Goal: Task Accomplishment & Management: Manage account settings

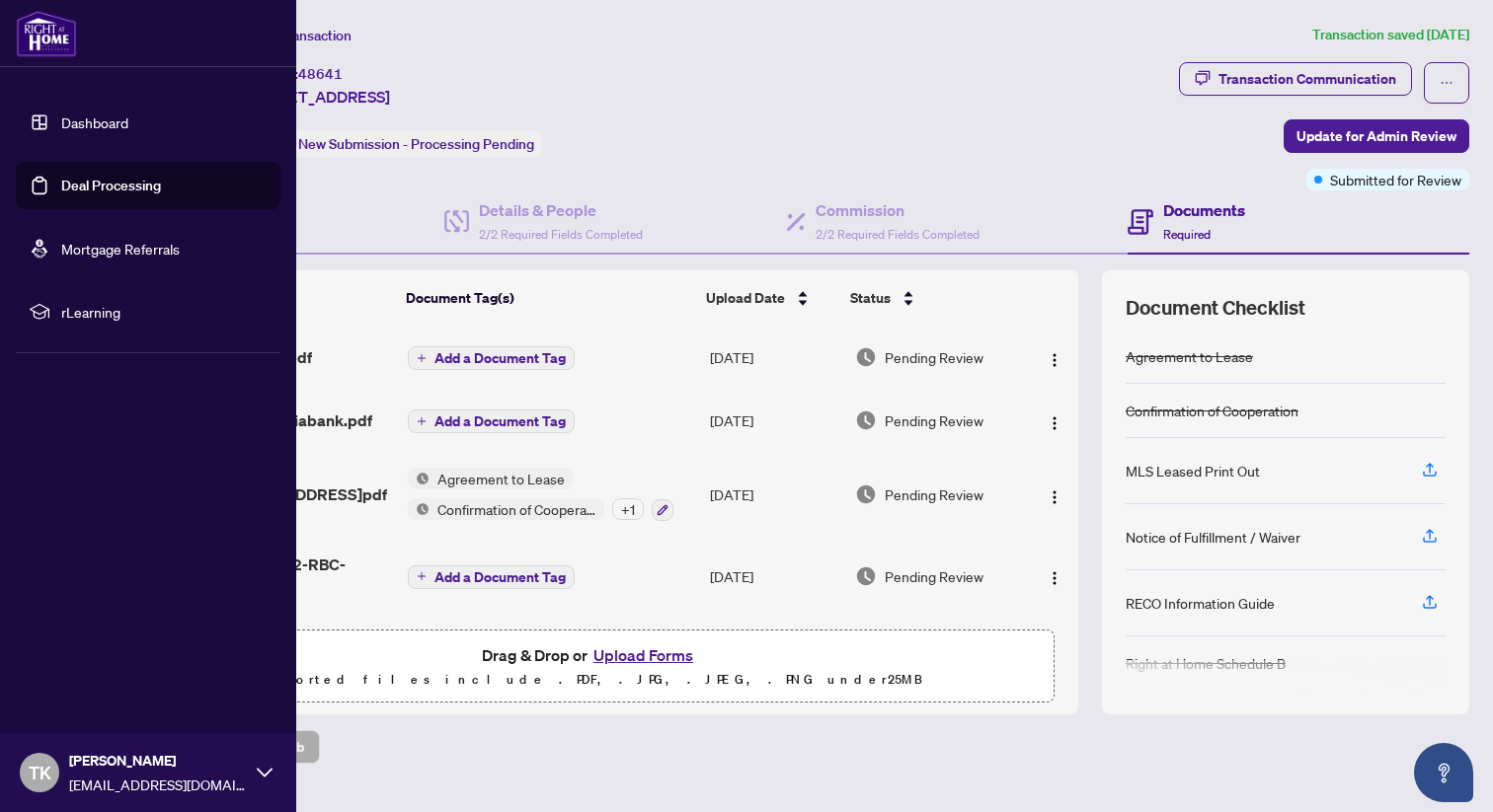
click at [76, 177] on link "Deal Processing" at bounding box center [111, 186] width 100 height 18
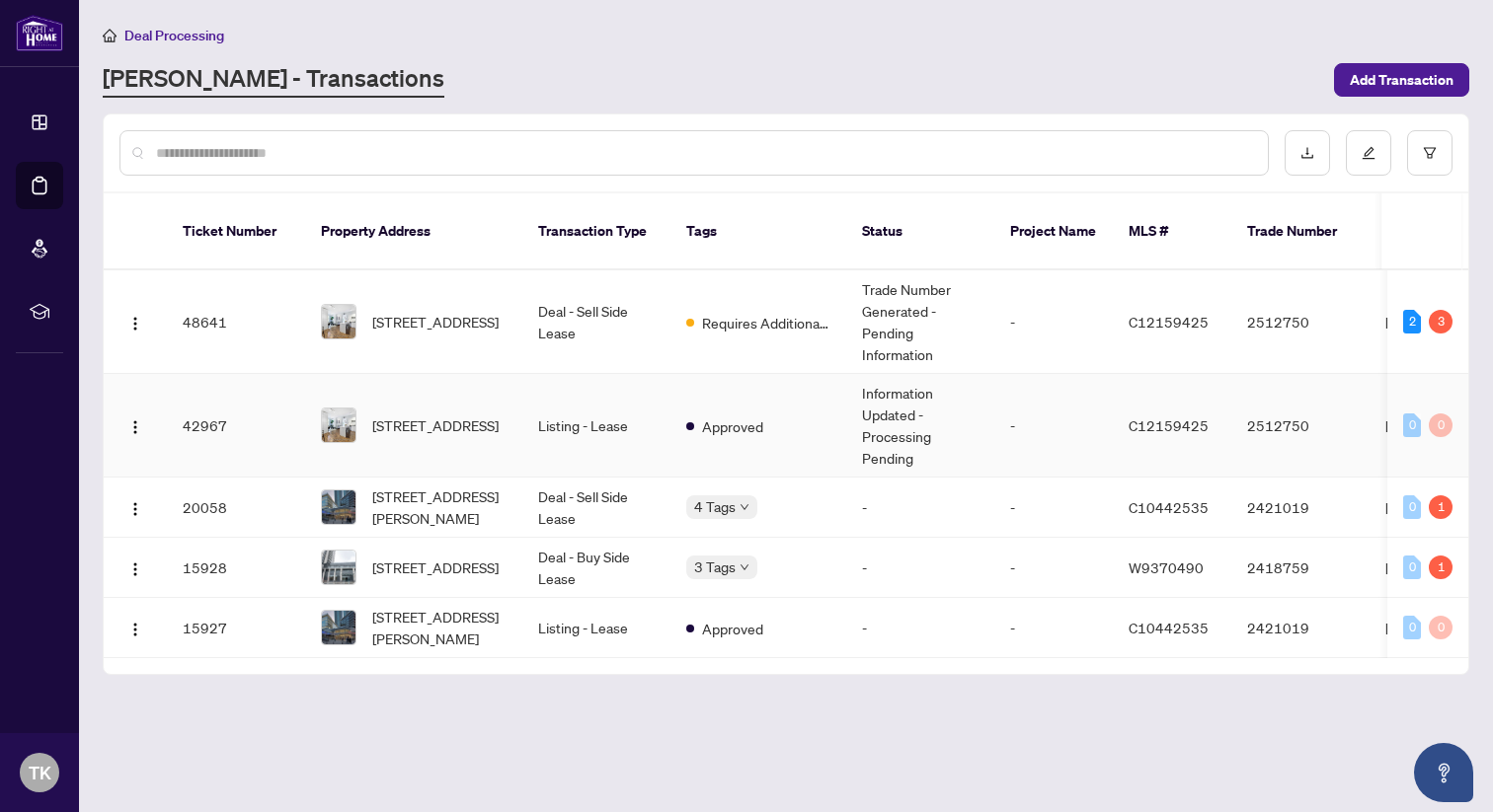
click at [910, 401] on td "Information Updated - Processing Pending" at bounding box center [920, 425] width 148 height 104
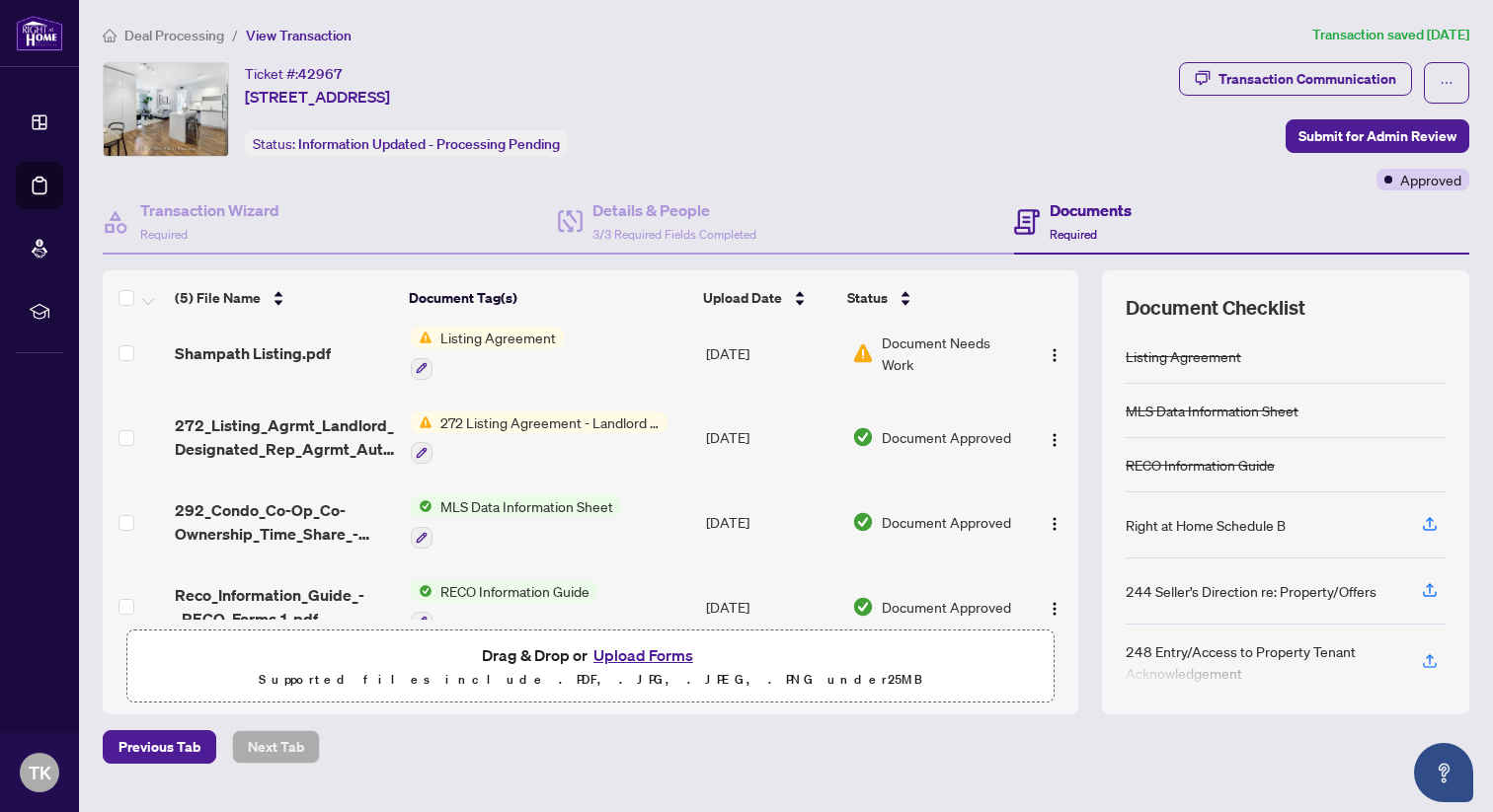
scroll to position [131, 0]
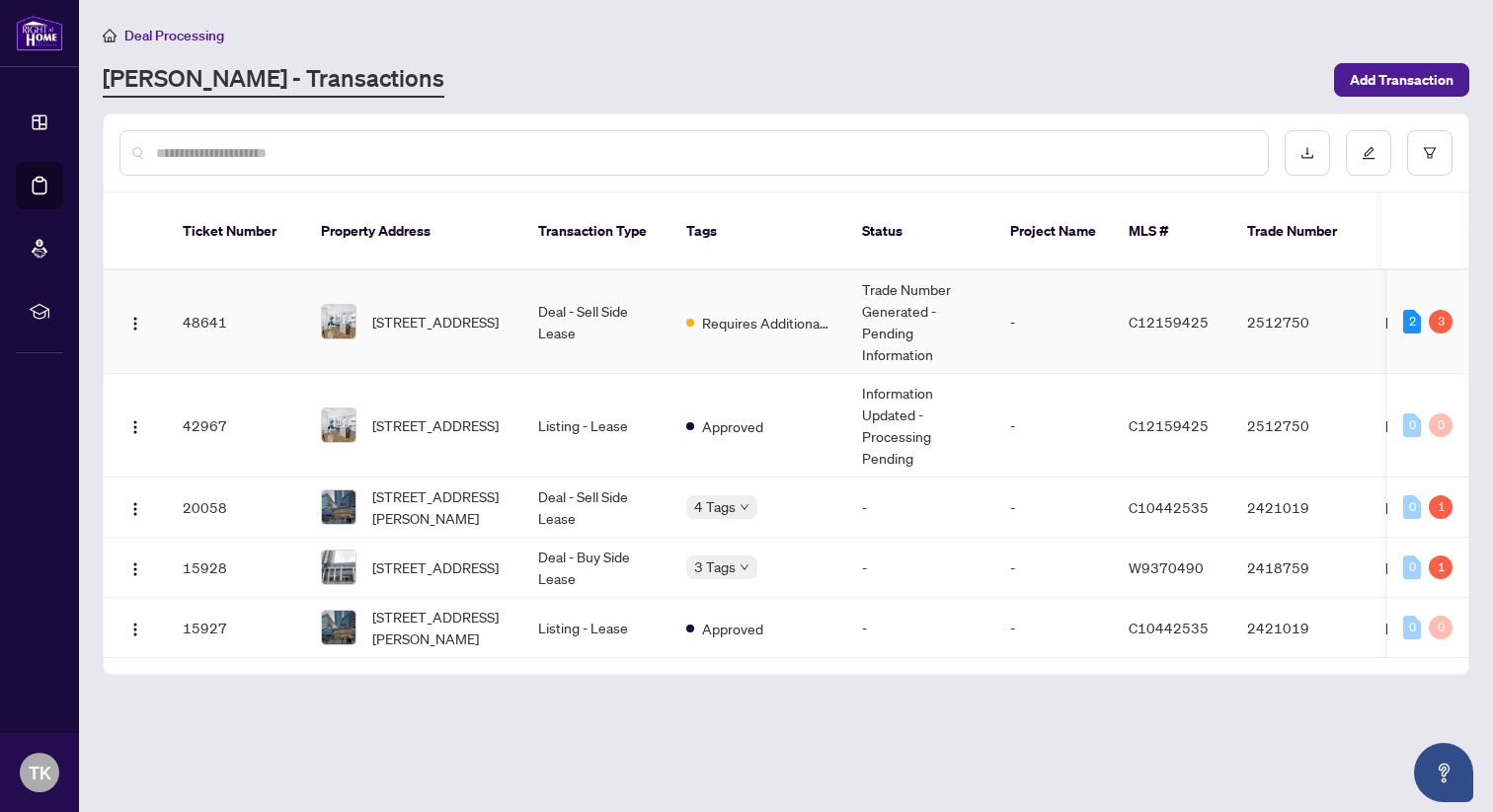
click at [819, 314] on td "Requires Additional Docs" at bounding box center [758, 323] width 176 height 104
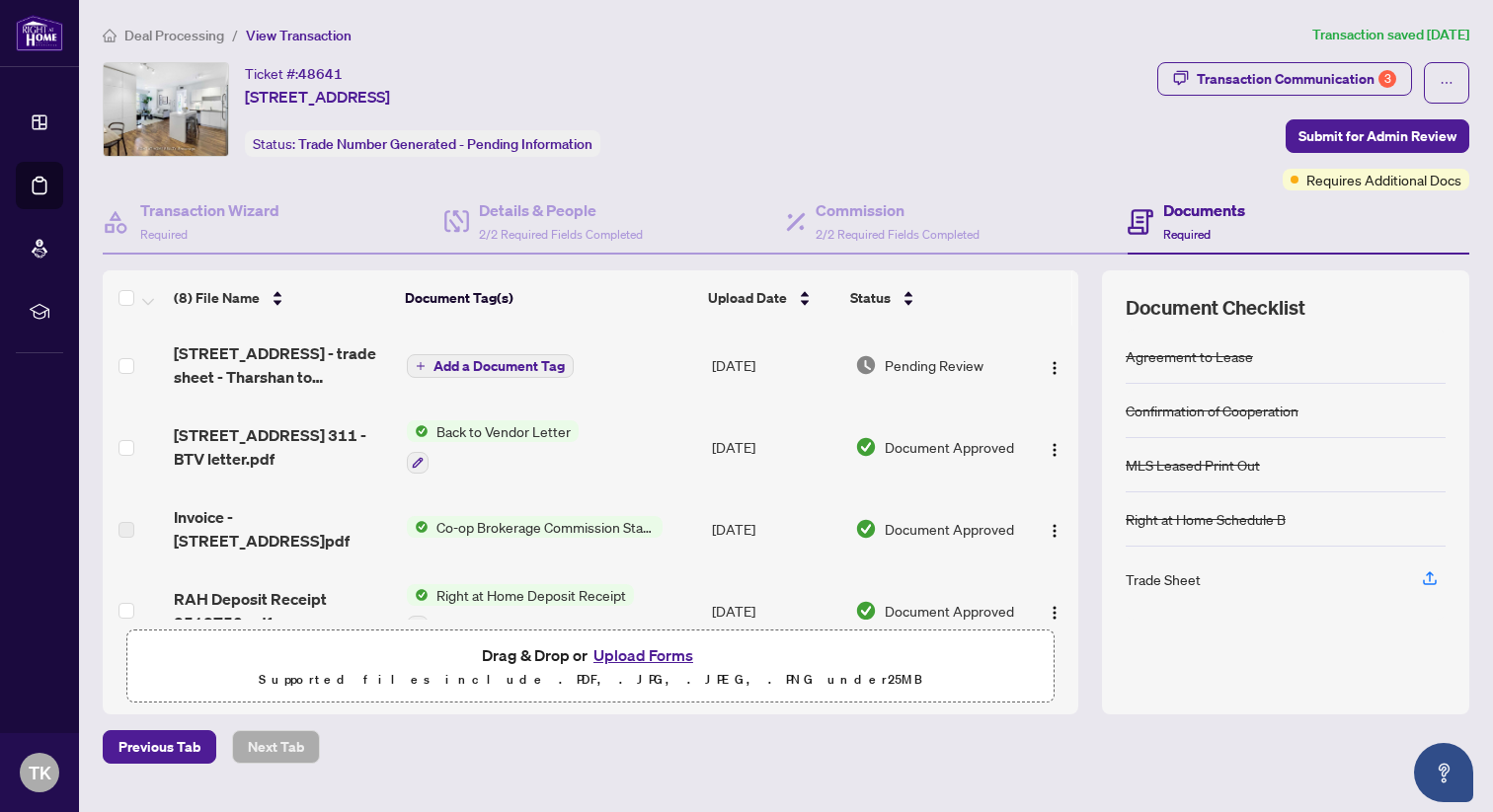
click at [548, 429] on span "Back to Vendor Letter" at bounding box center [504, 431] width 150 height 22
click at [243, 436] on span "[STREET_ADDRESS] 311 - BTV letter.pdf" at bounding box center [282, 446] width 217 height 47
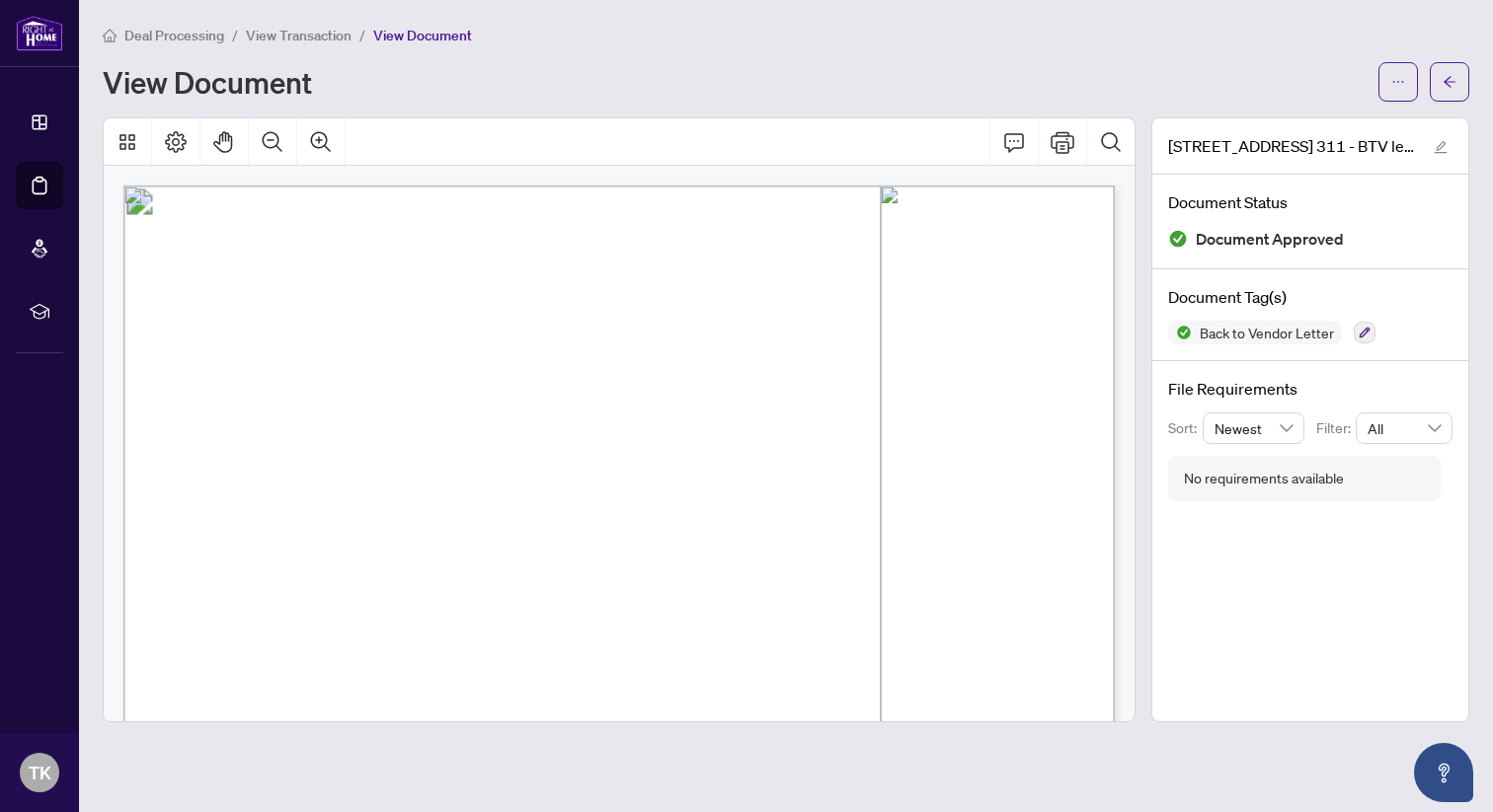
scroll to position [20, 0]
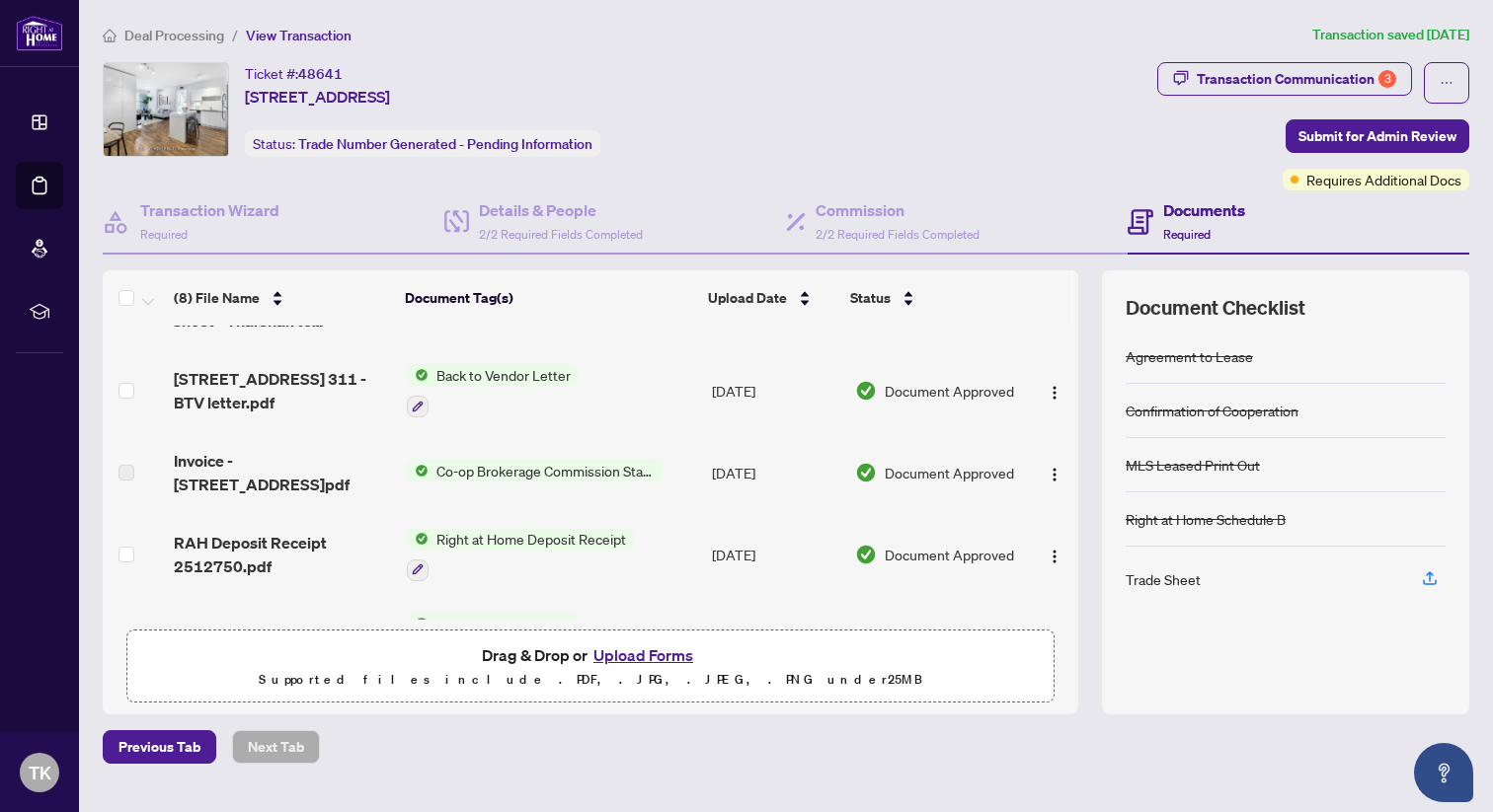
scroll to position [57, 0]
click at [311, 536] on span "RAH Deposit Receipt 2512750.pdf" at bounding box center [282, 552] width 217 height 47
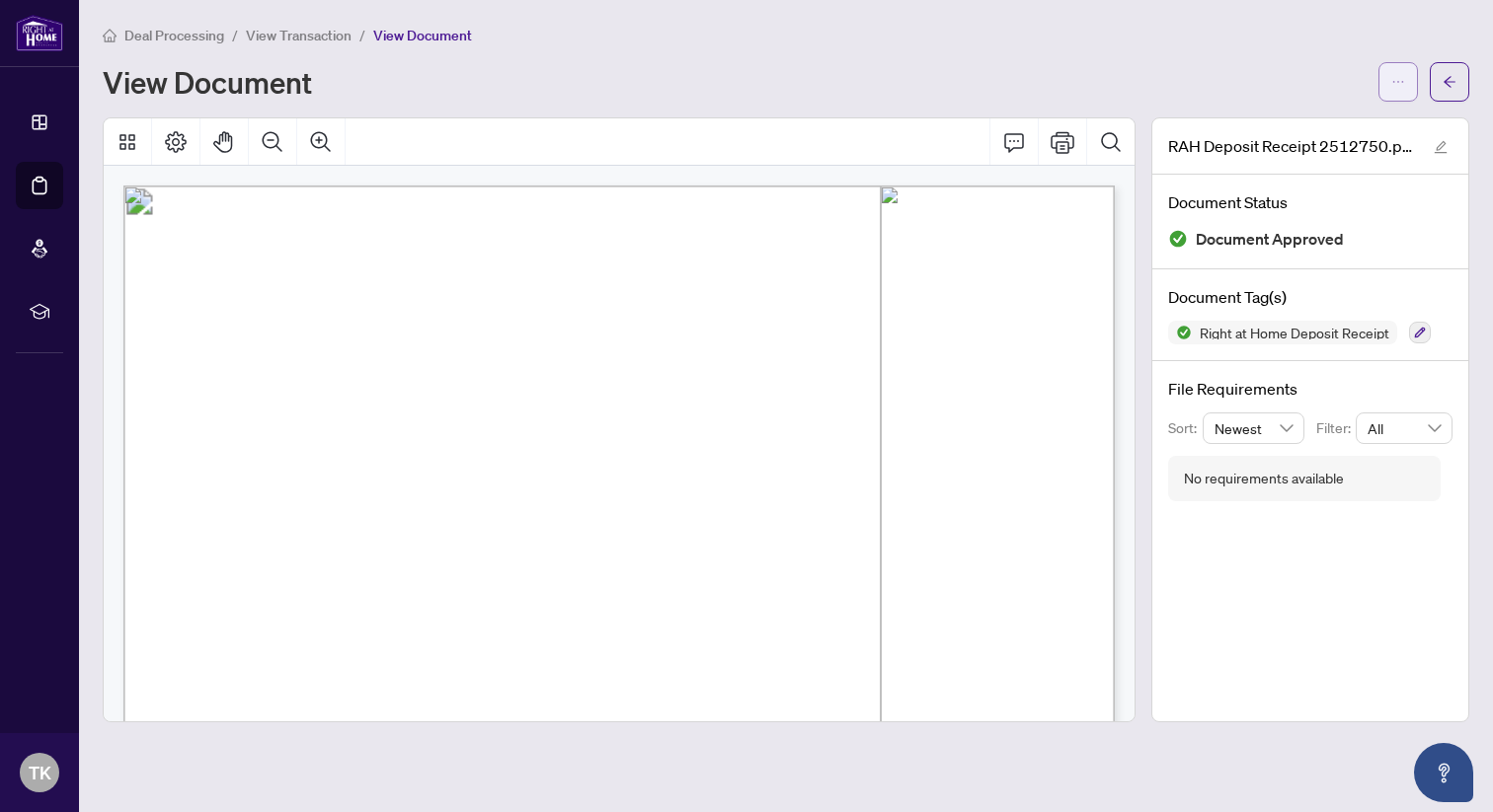
click at [1380, 67] on button "button" at bounding box center [1398, 82] width 40 height 40
click at [1335, 110] on li "Download" at bounding box center [1327, 125] width 174 height 32
click at [315, 40] on span "View Transaction" at bounding box center [299, 36] width 106 height 18
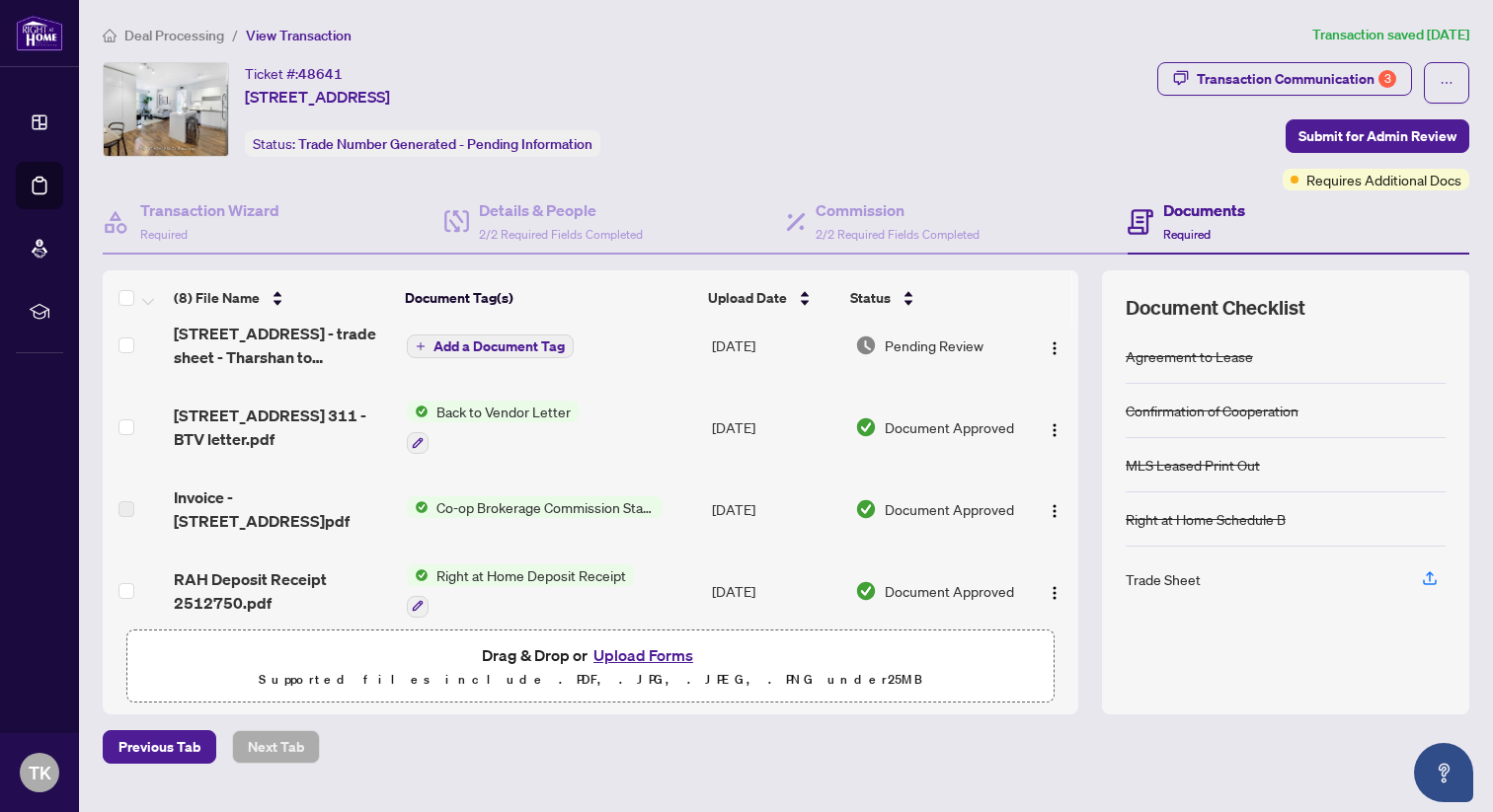
scroll to position [31, 0]
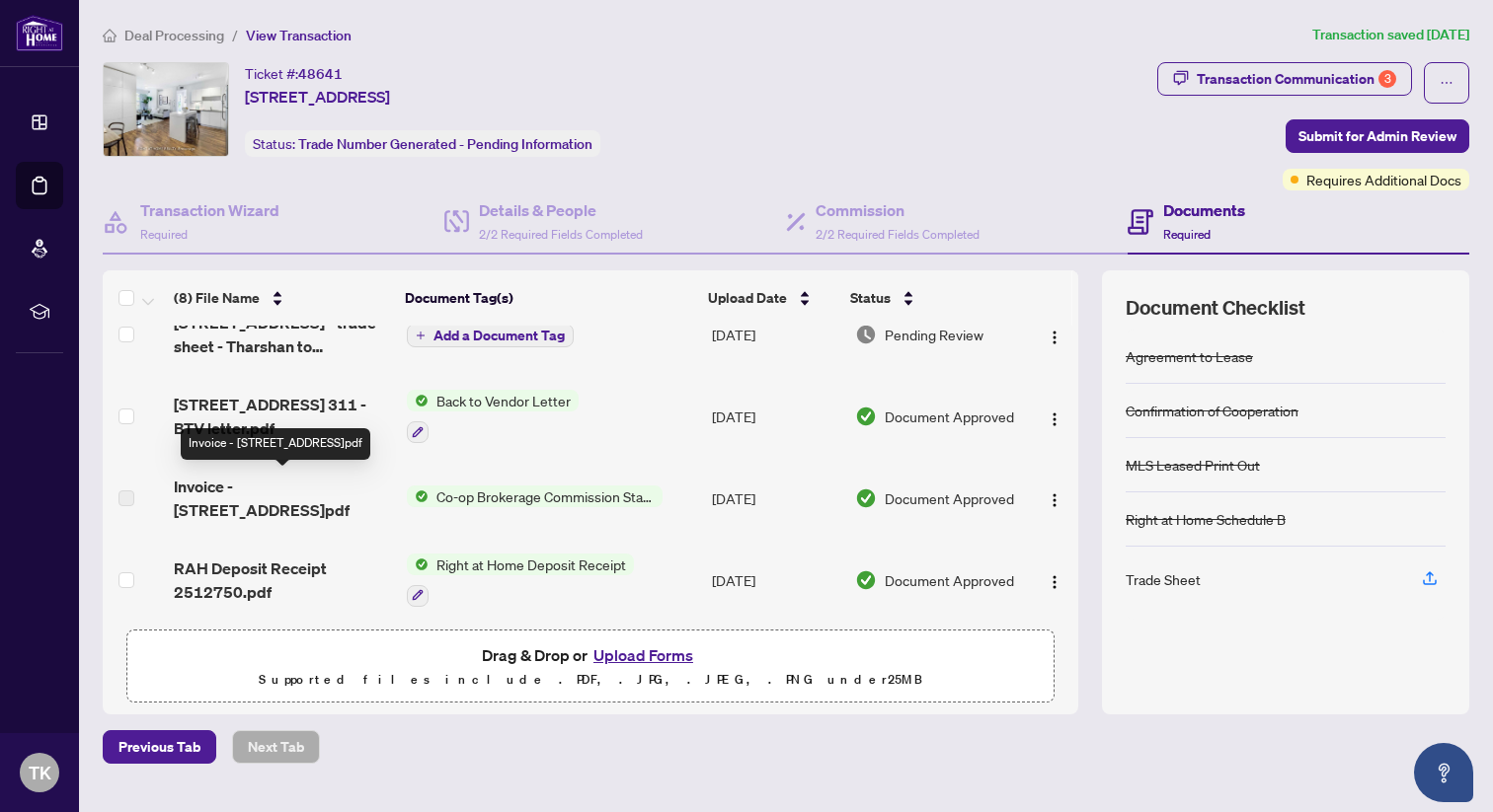
click at [316, 486] on span "Invoice - [STREET_ADDRESS]pdf" at bounding box center [282, 497] width 217 height 47
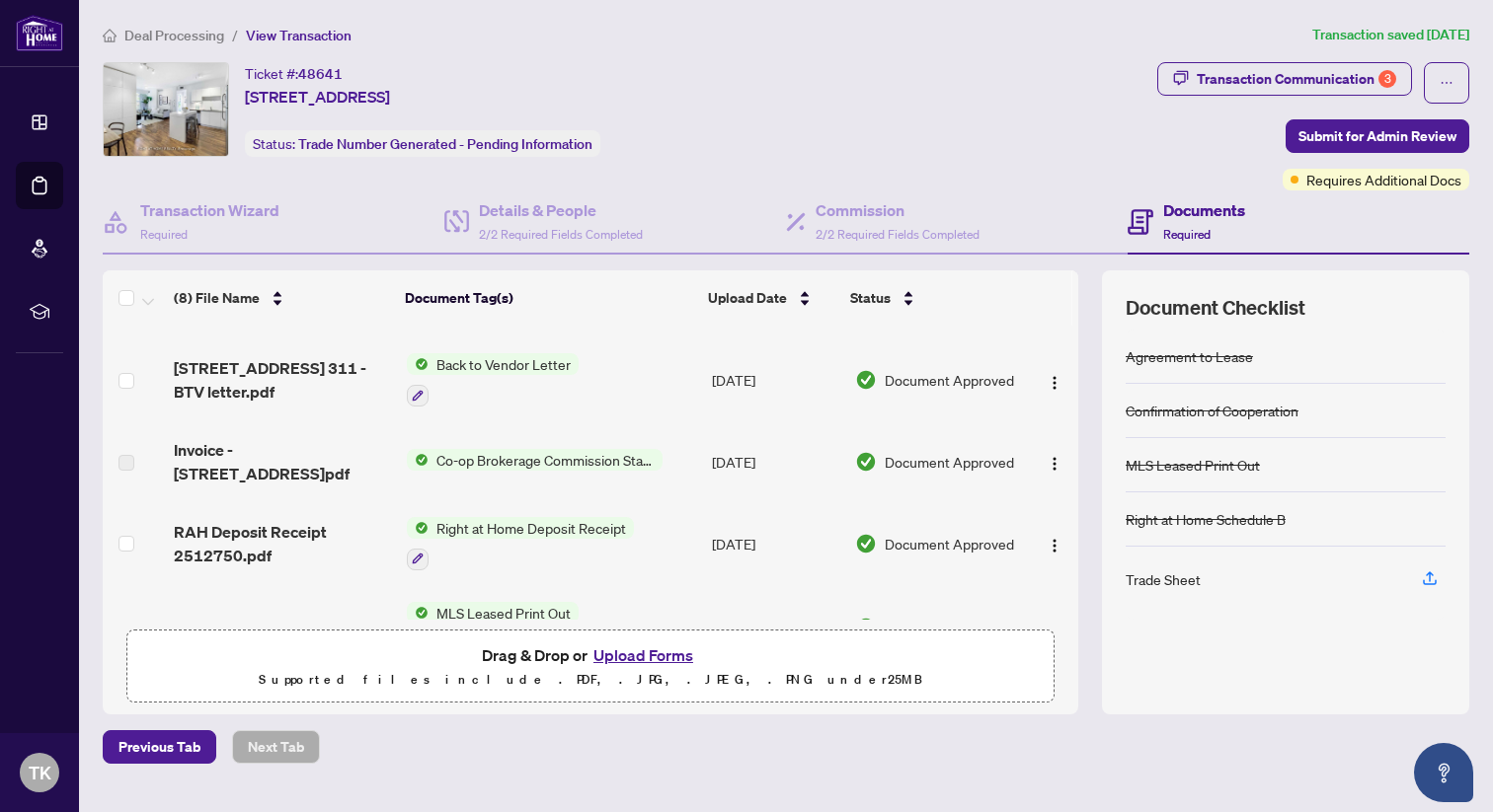
scroll to position [0, 0]
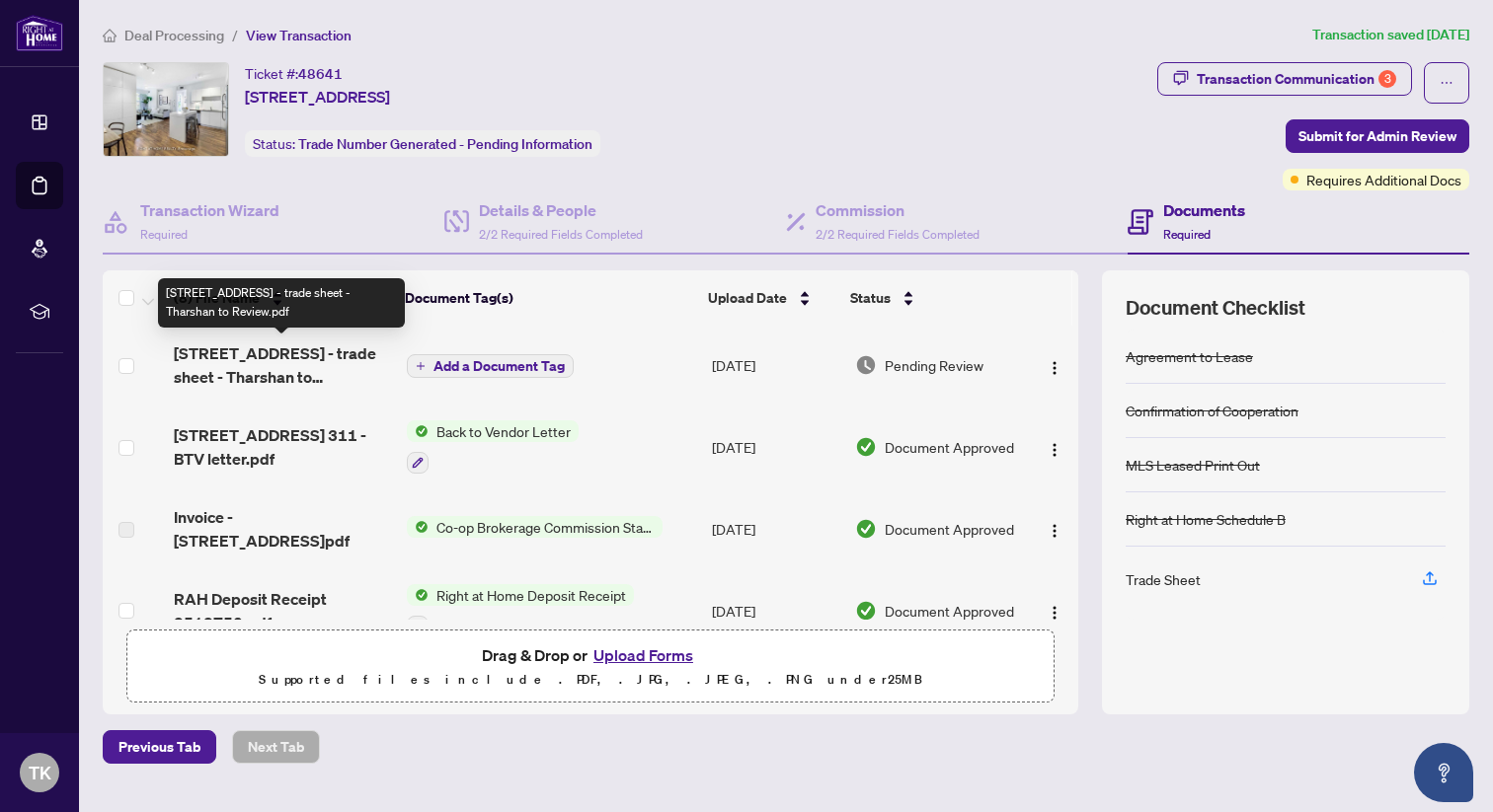
click at [277, 352] on span "[STREET_ADDRESS] - trade sheet - Tharshan to Review.pdf" at bounding box center [282, 365] width 217 height 47
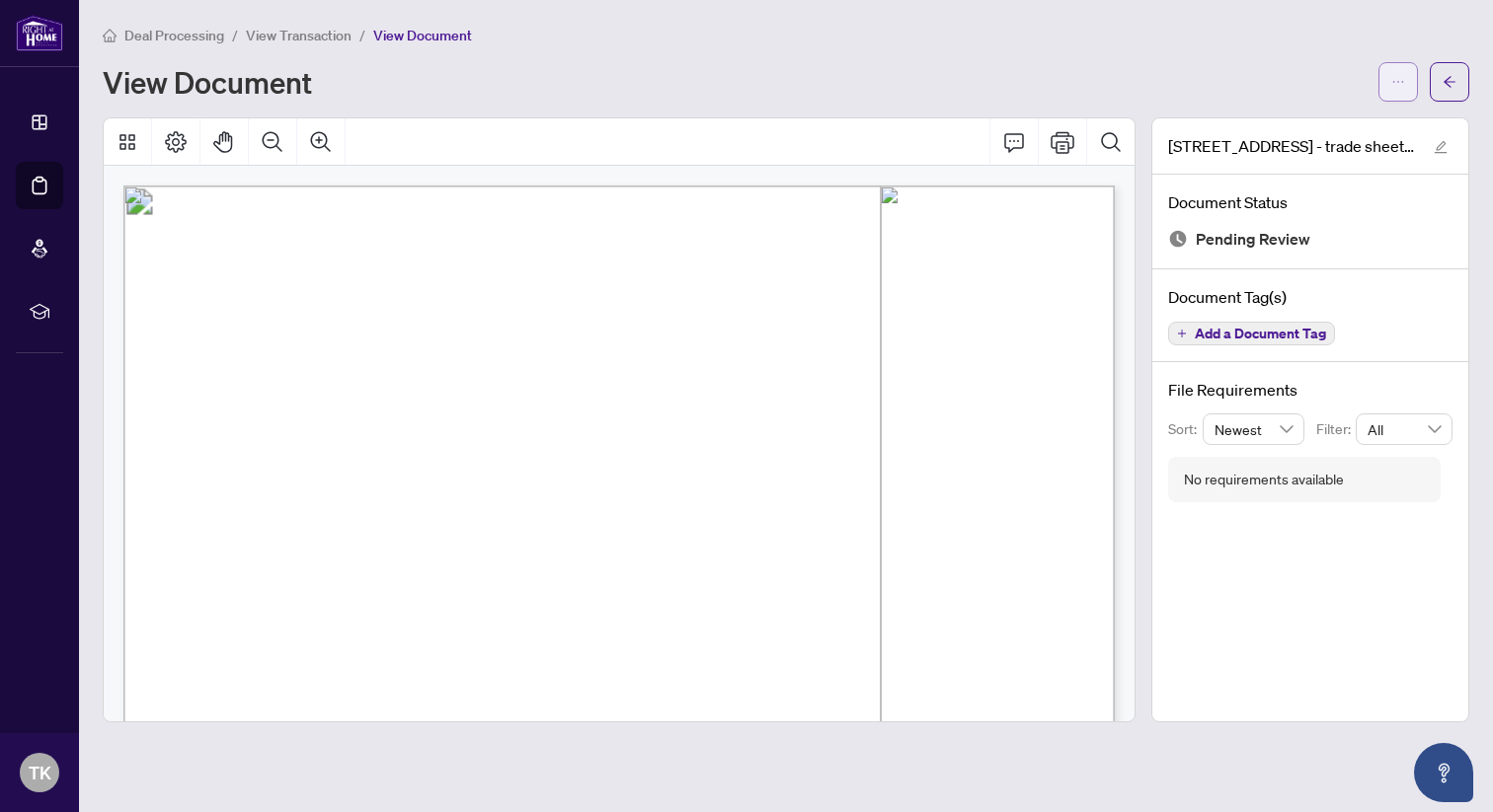
click at [1394, 78] on icon "ellipsis" at bounding box center [1398, 82] width 14 height 14
click at [1285, 129] on span "Download" at bounding box center [1327, 125] width 150 height 22
click at [291, 33] on span "View Transaction" at bounding box center [299, 36] width 106 height 18
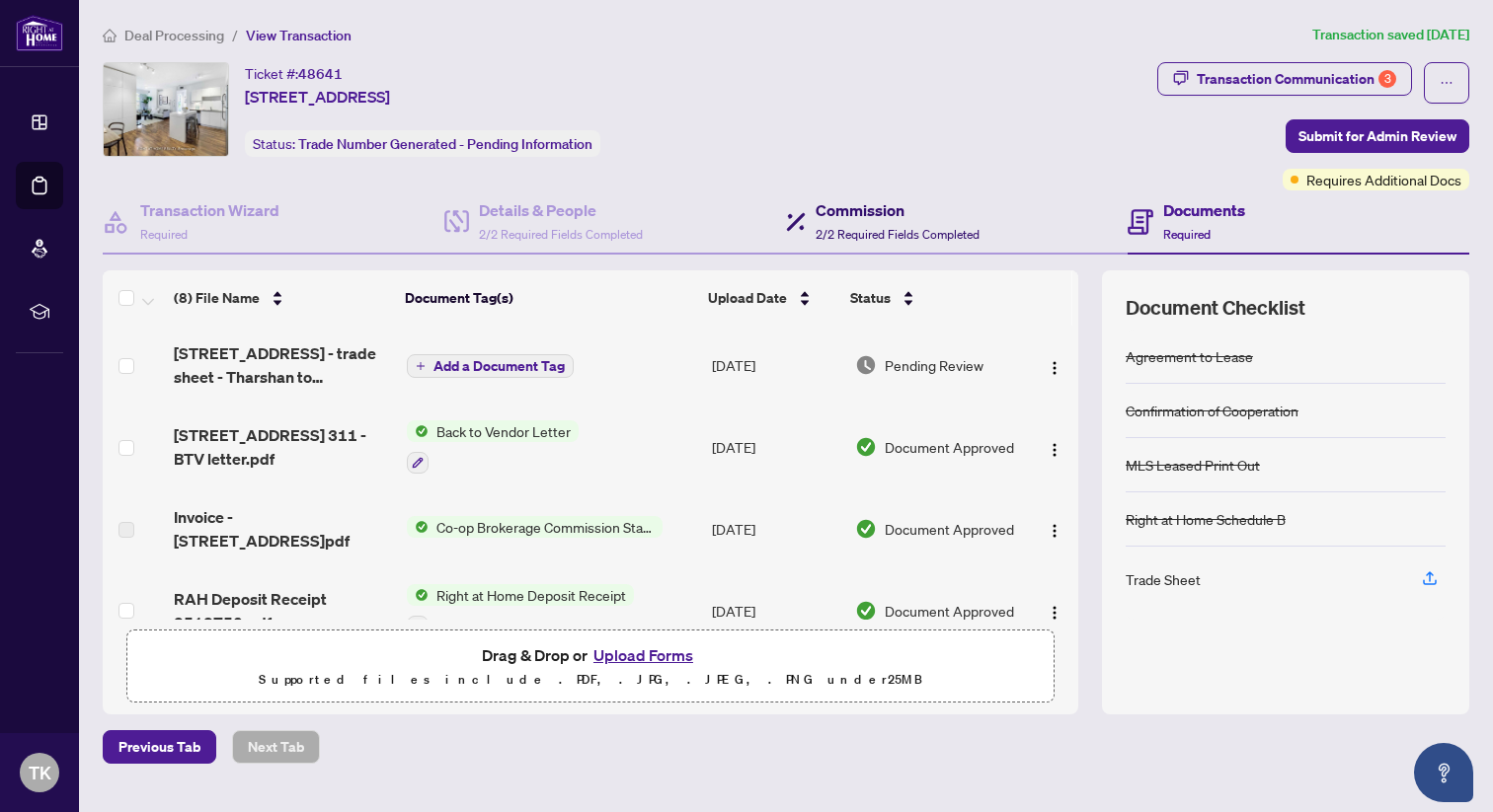
click at [871, 209] on h4 "Commission" at bounding box center [897, 211] width 164 height 24
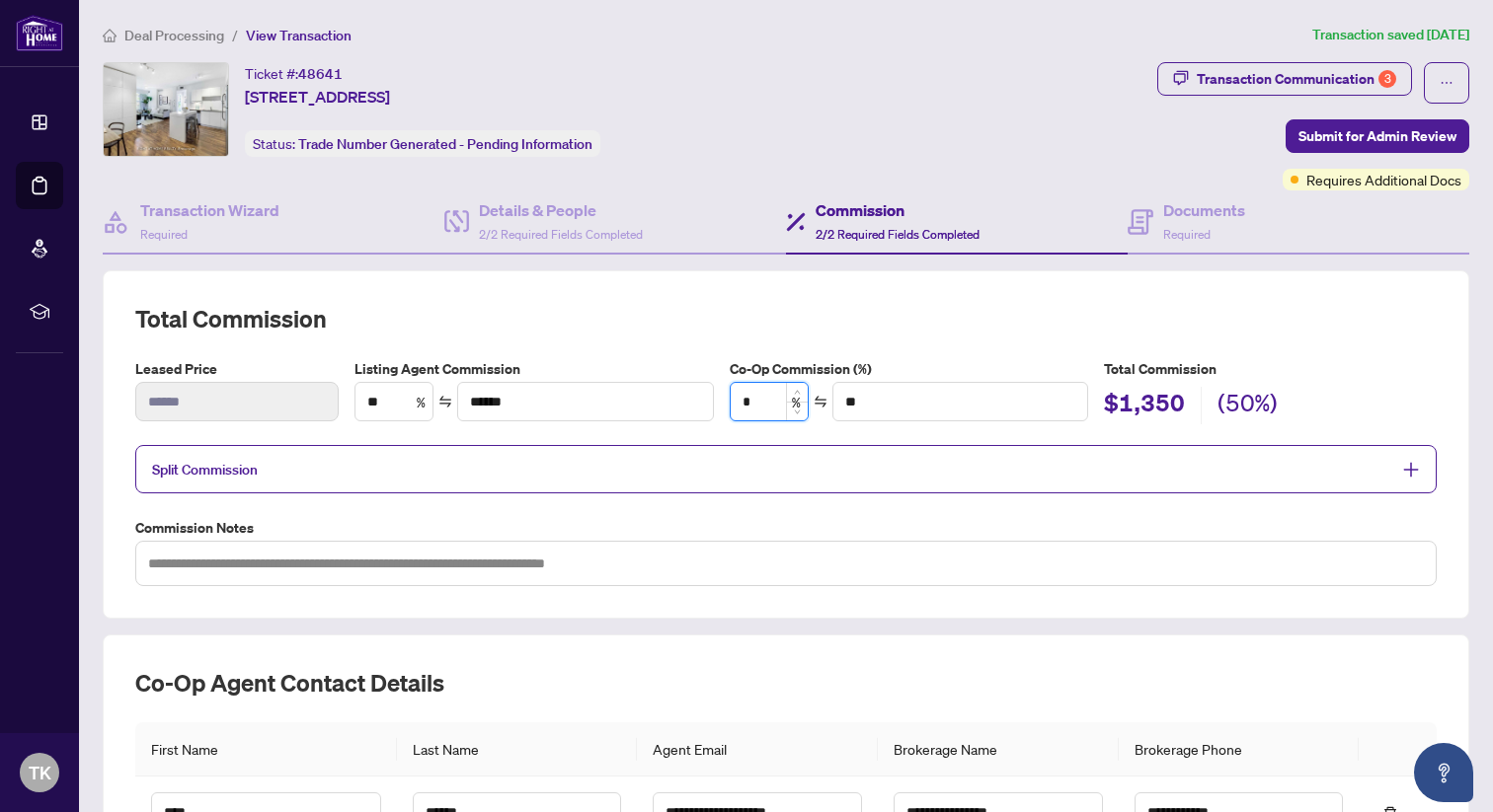
click at [750, 406] on input "*" at bounding box center [768, 402] width 77 height 38
type input "**"
type input "******"
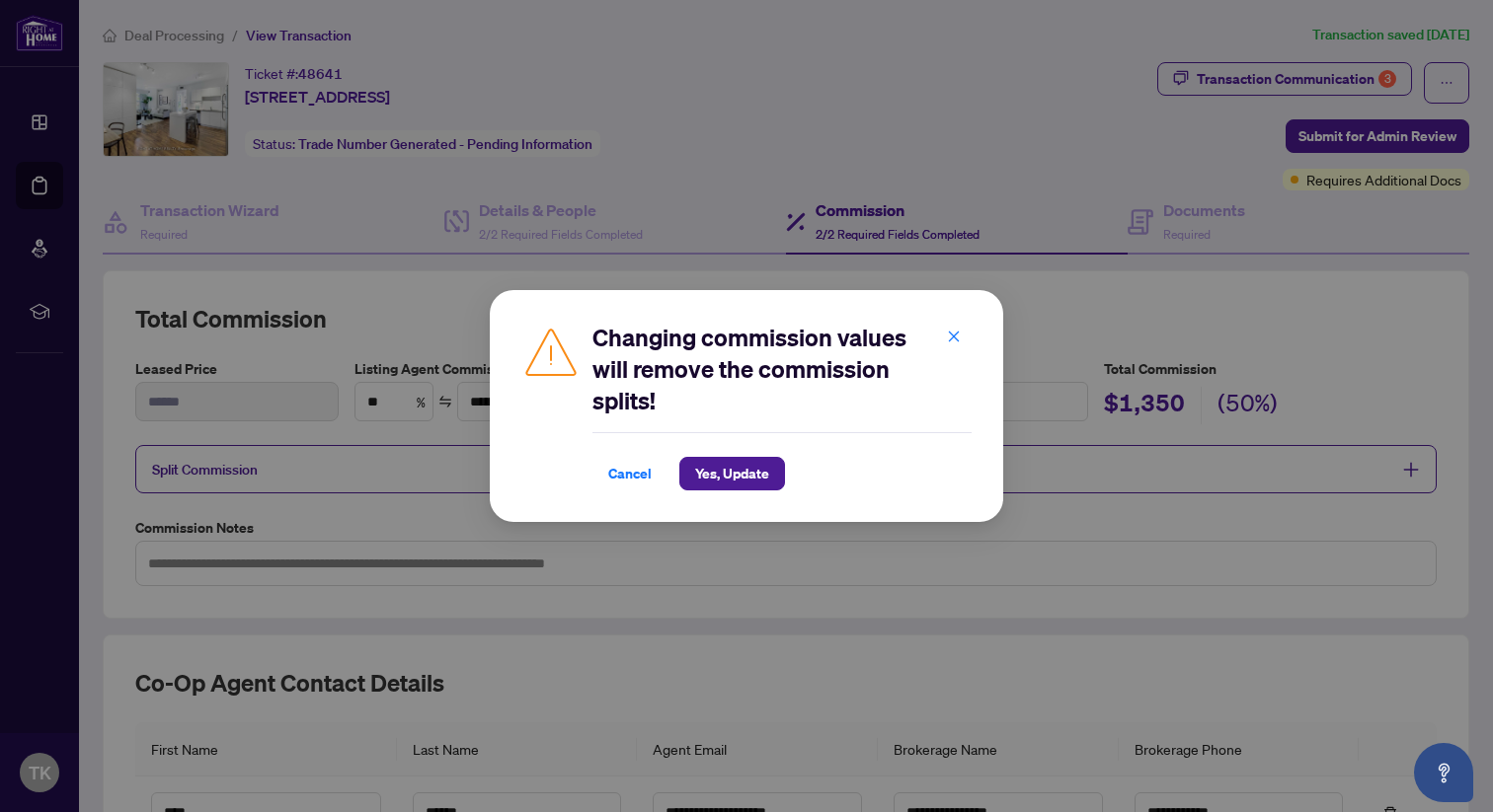
type input "**"
click at [753, 466] on span "Yes, Update" at bounding box center [732, 473] width 74 height 32
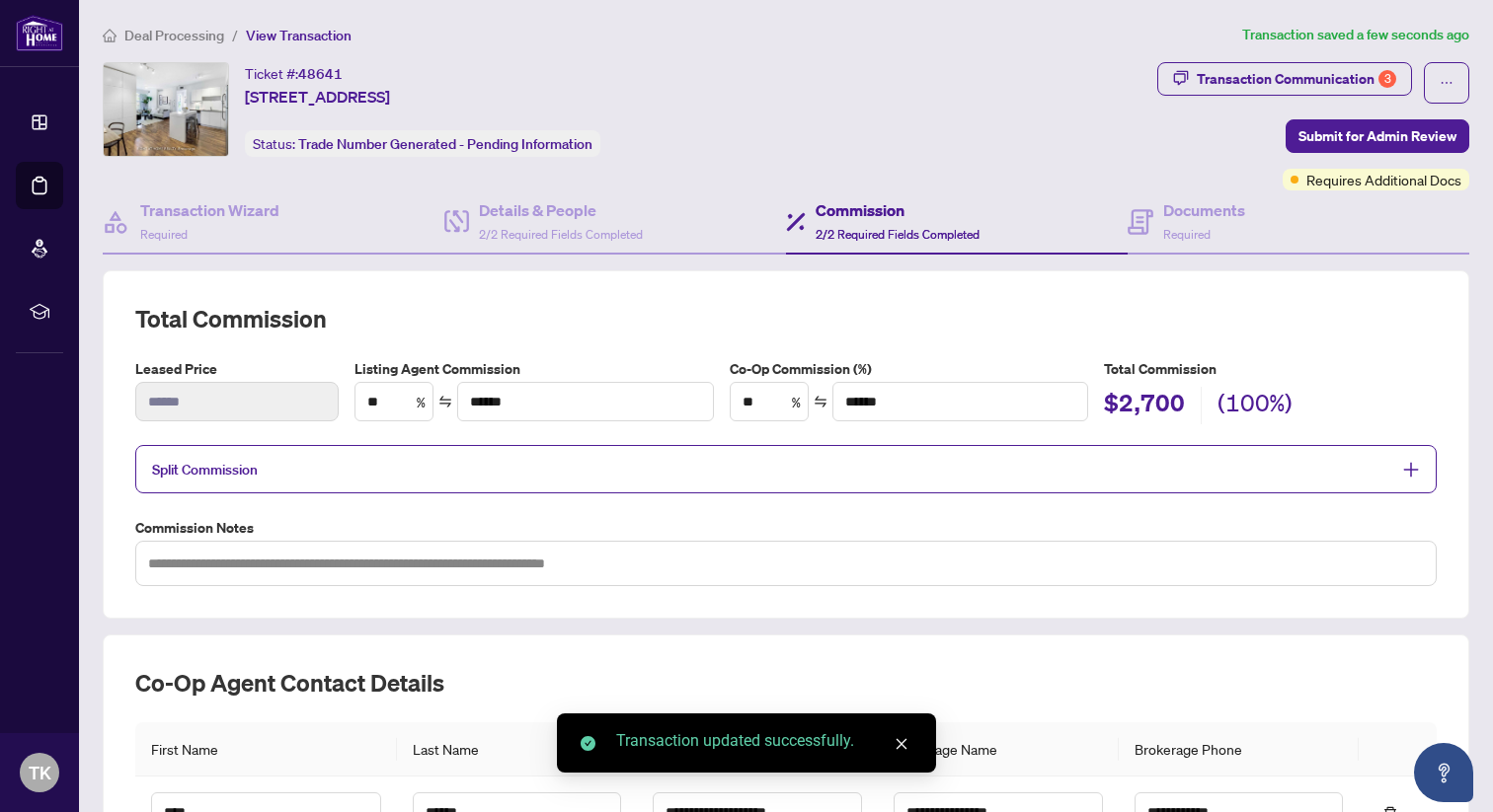
click at [848, 319] on h2 "Total Commission" at bounding box center [785, 319] width 1301 height 32
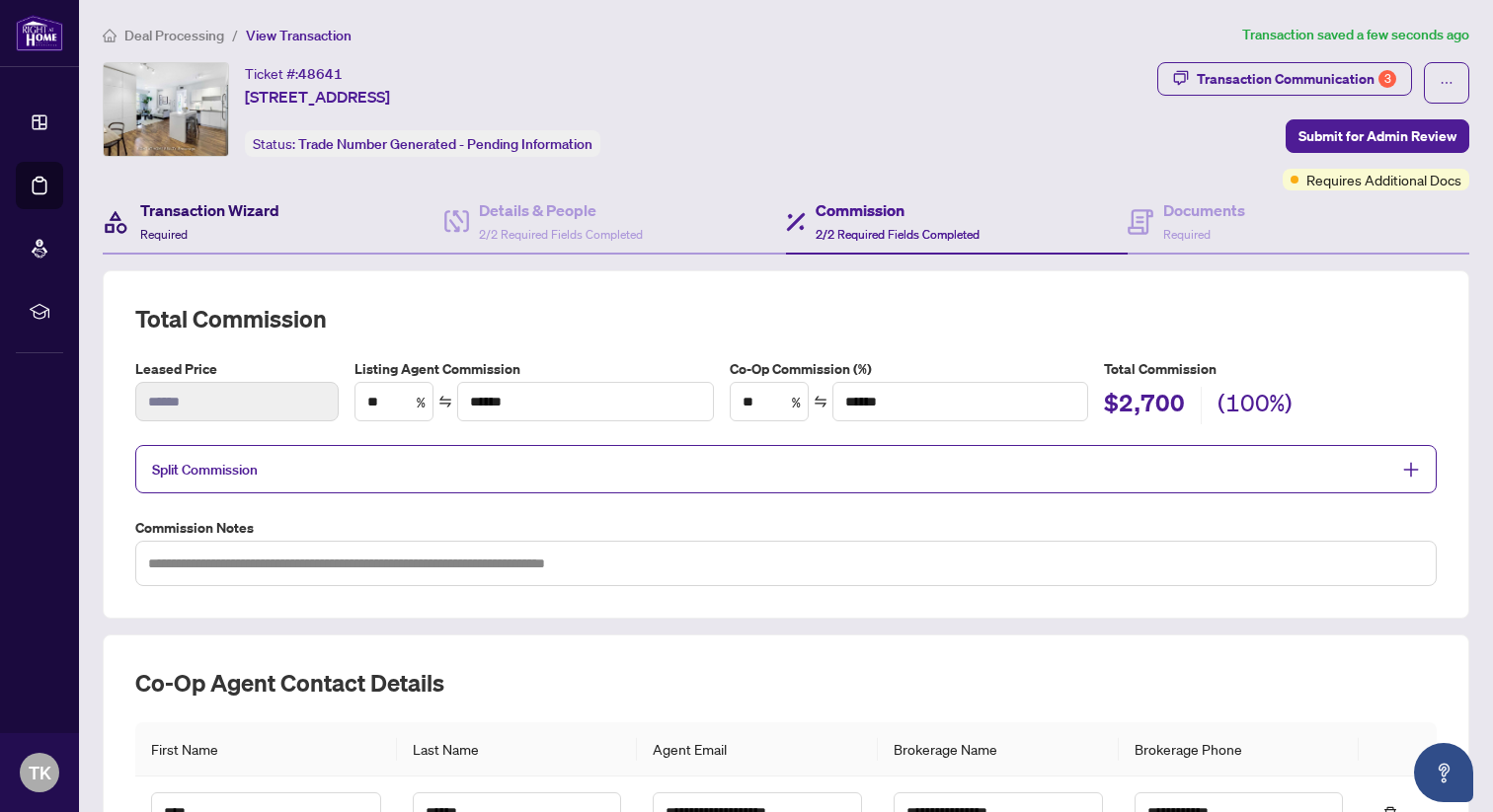
click at [243, 221] on div "Transaction Wizard Required" at bounding box center [209, 222] width 139 height 46
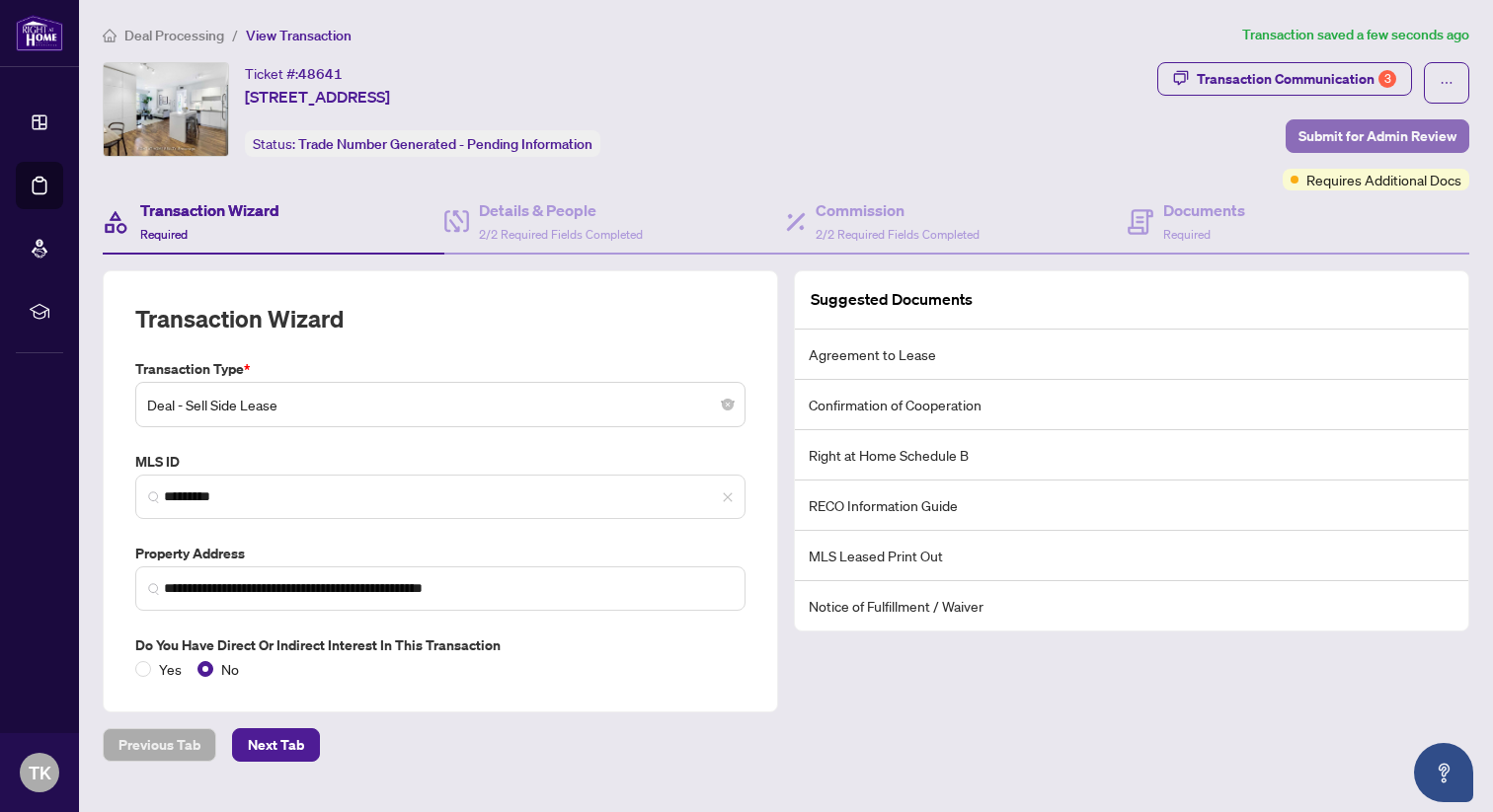
click at [1293, 134] on button "Submit for Admin Review" at bounding box center [1377, 137] width 184 height 34
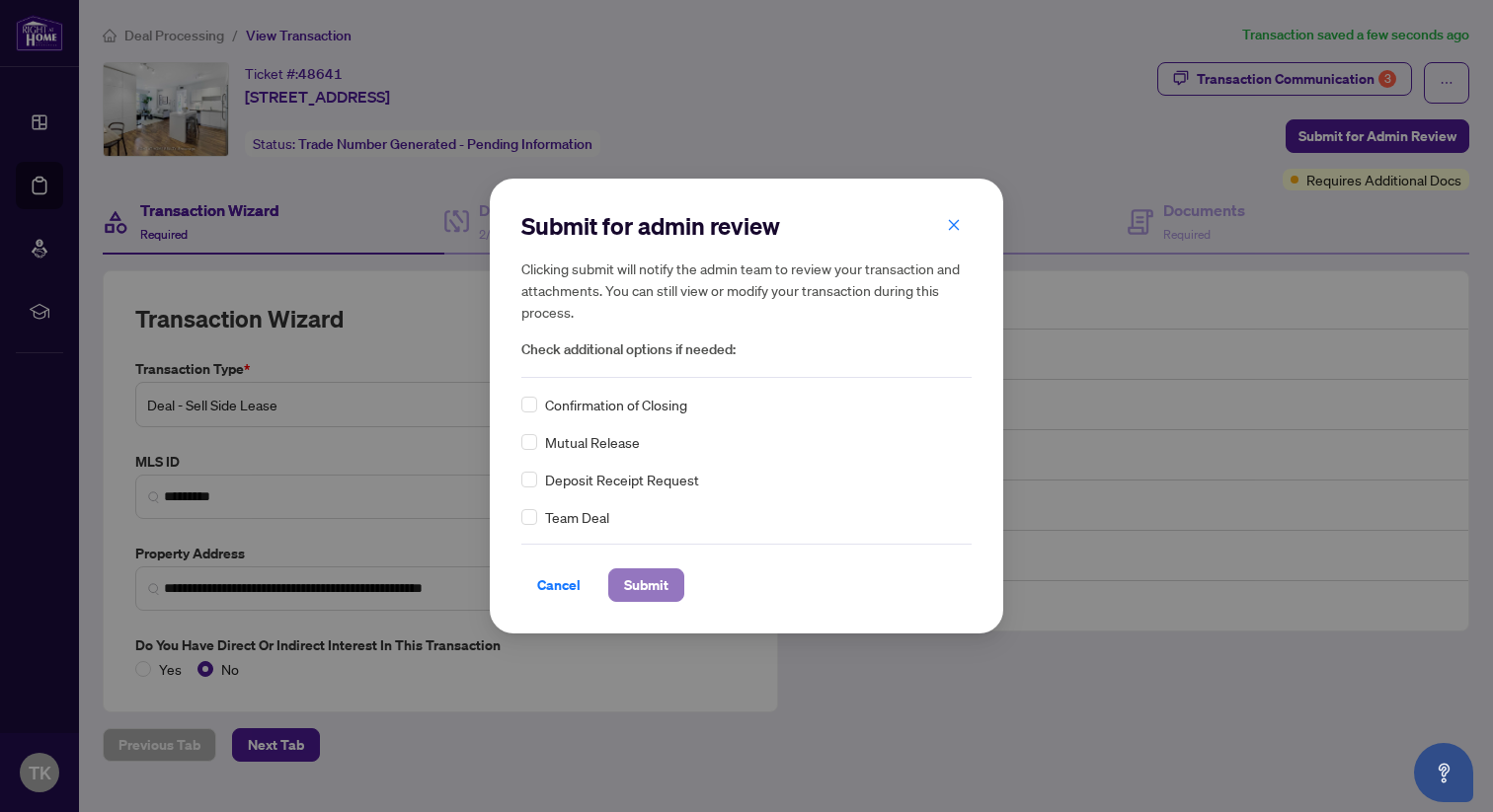
click at [663, 587] on span "Submit" at bounding box center [646, 585] width 44 height 32
click at [640, 413] on span "Confirmation of Closing" at bounding box center [616, 405] width 142 height 22
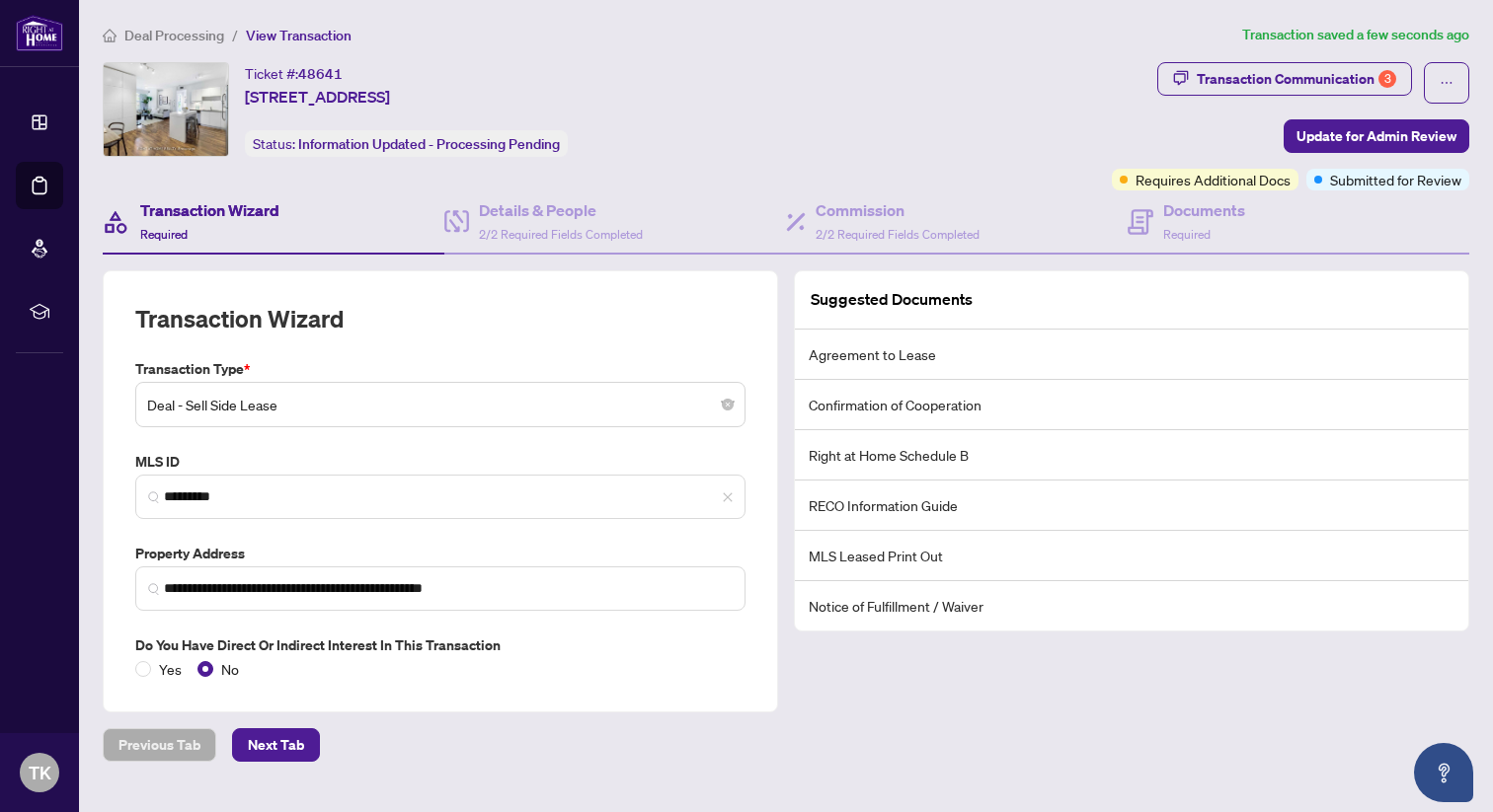
click at [637, 404] on body "**********" at bounding box center [746, 406] width 1493 height 812
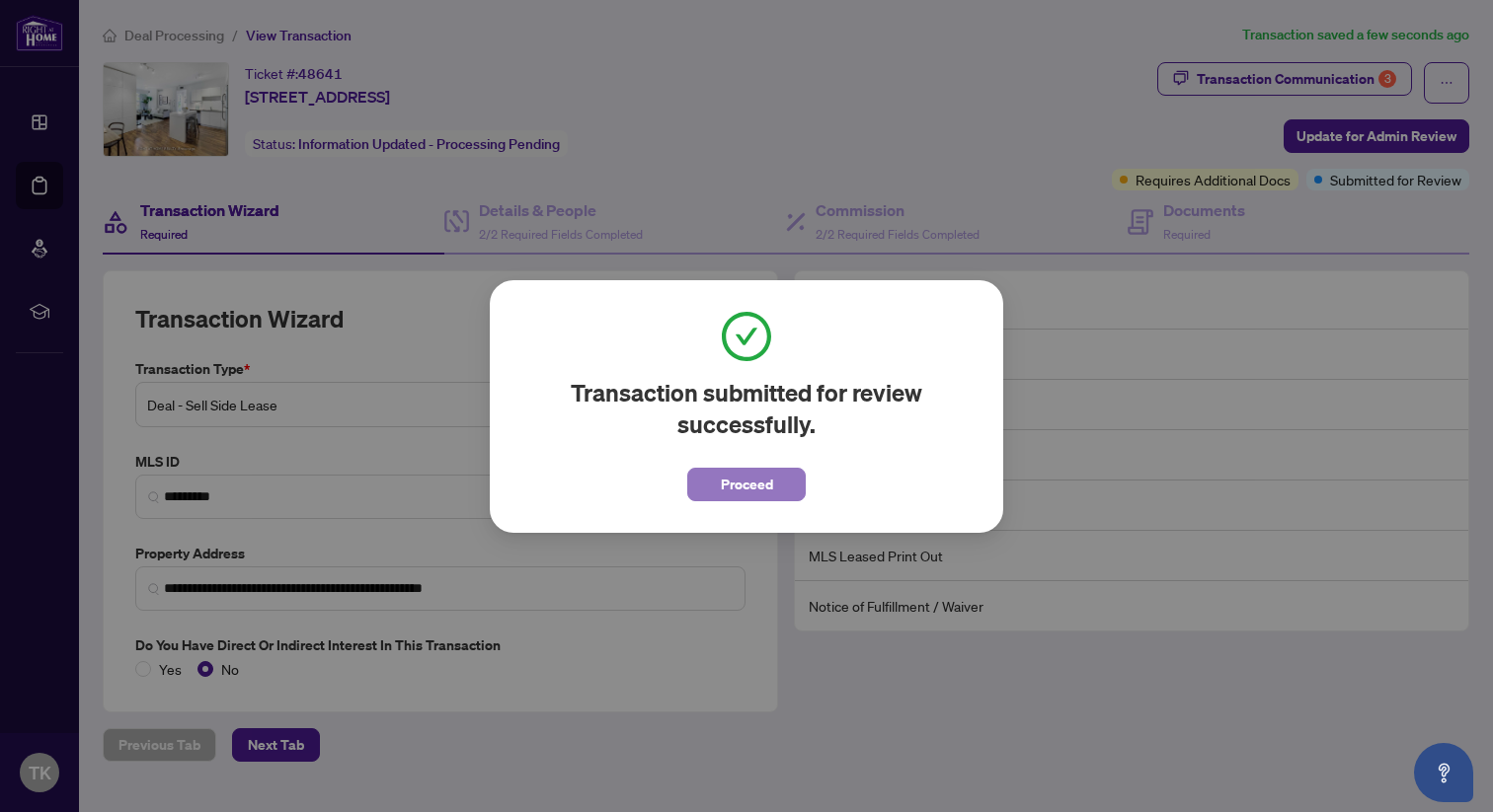
click at [787, 490] on button "Proceed" at bounding box center [746, 484] width 119 height 34
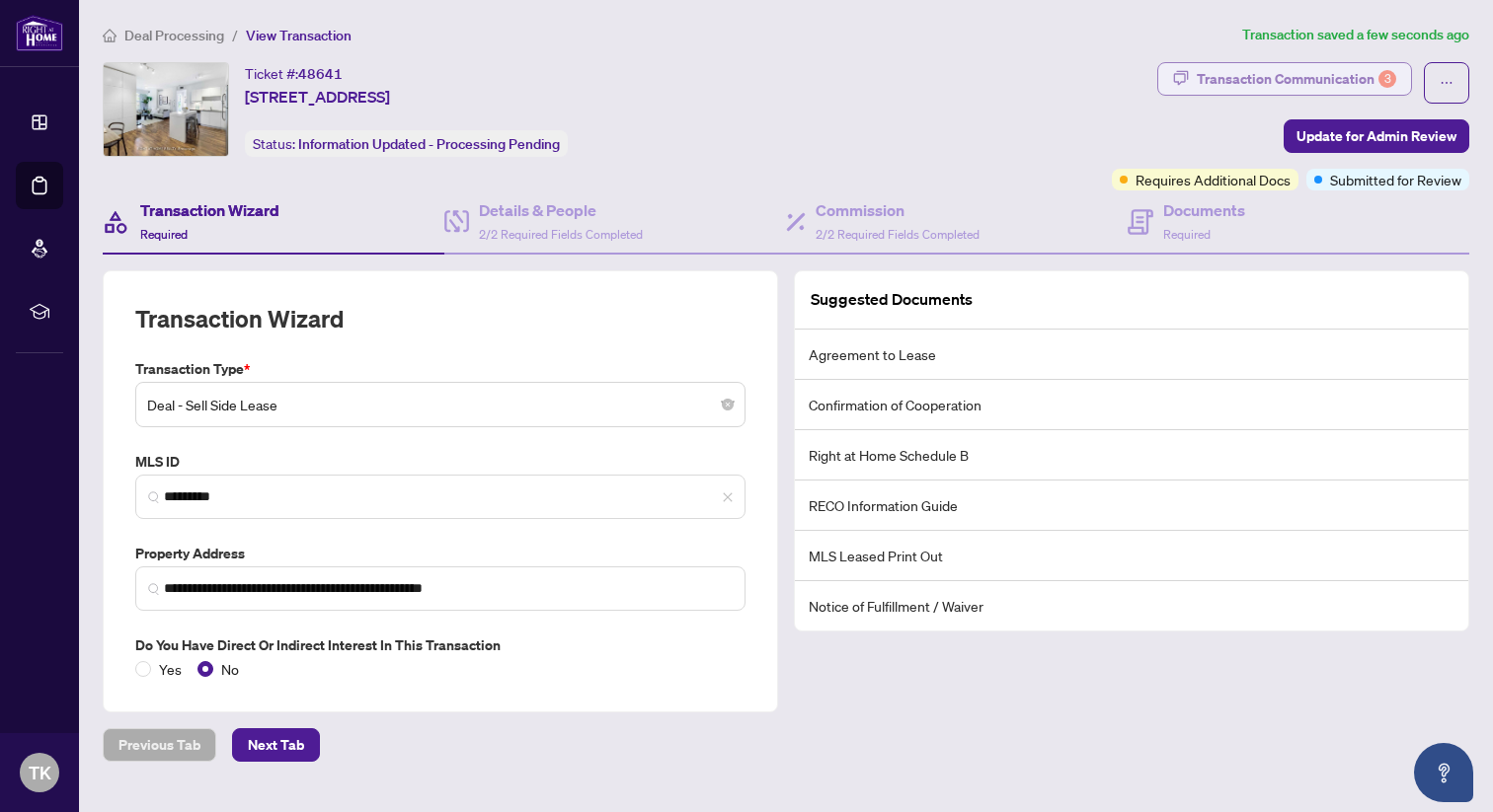
click at [1286, 85] on div "Transaction Communication 3" at bounding box center [1296, 79] width 200 height 32
type textarea "**********"
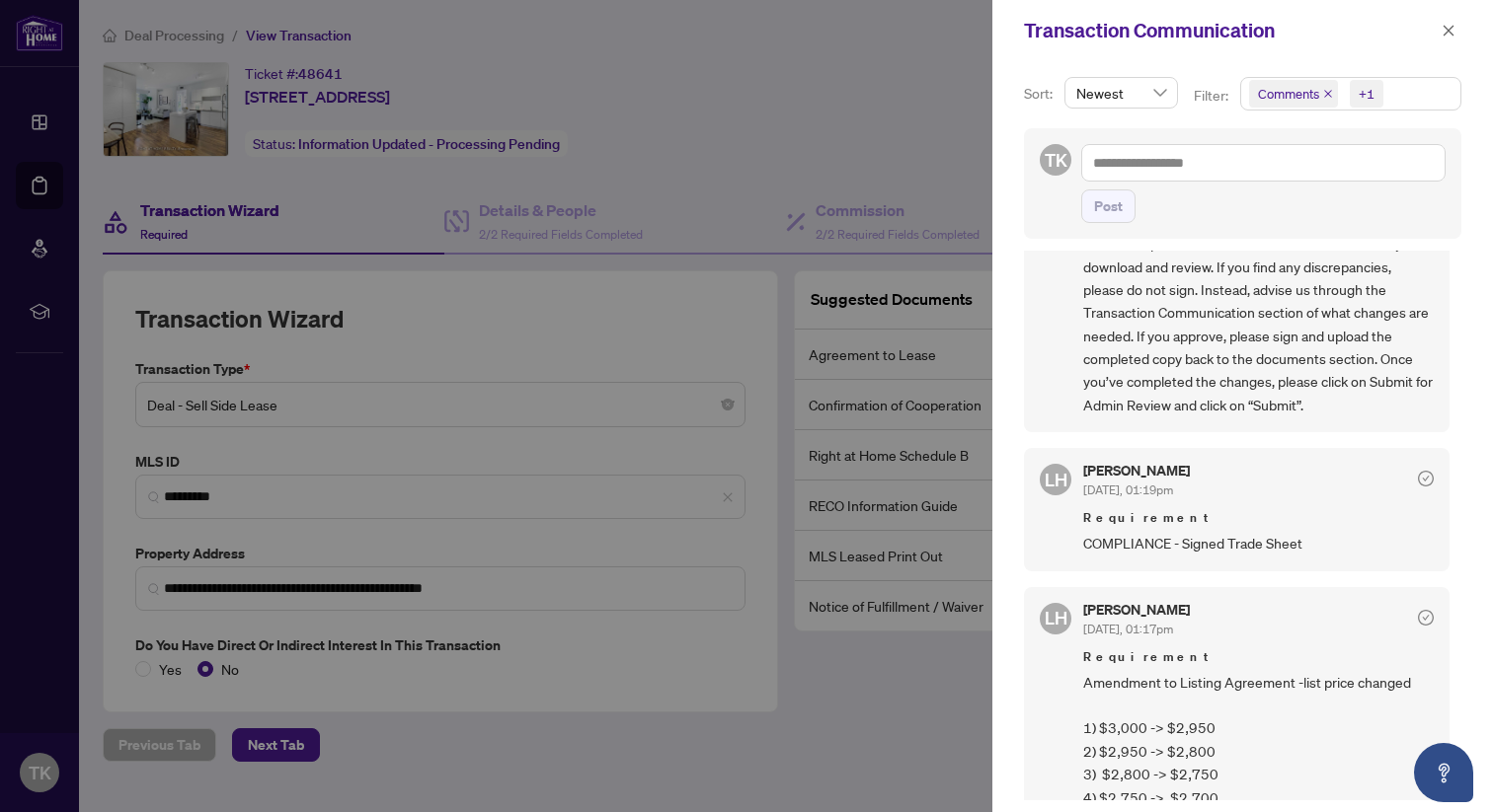
scroll to position [938, 0]
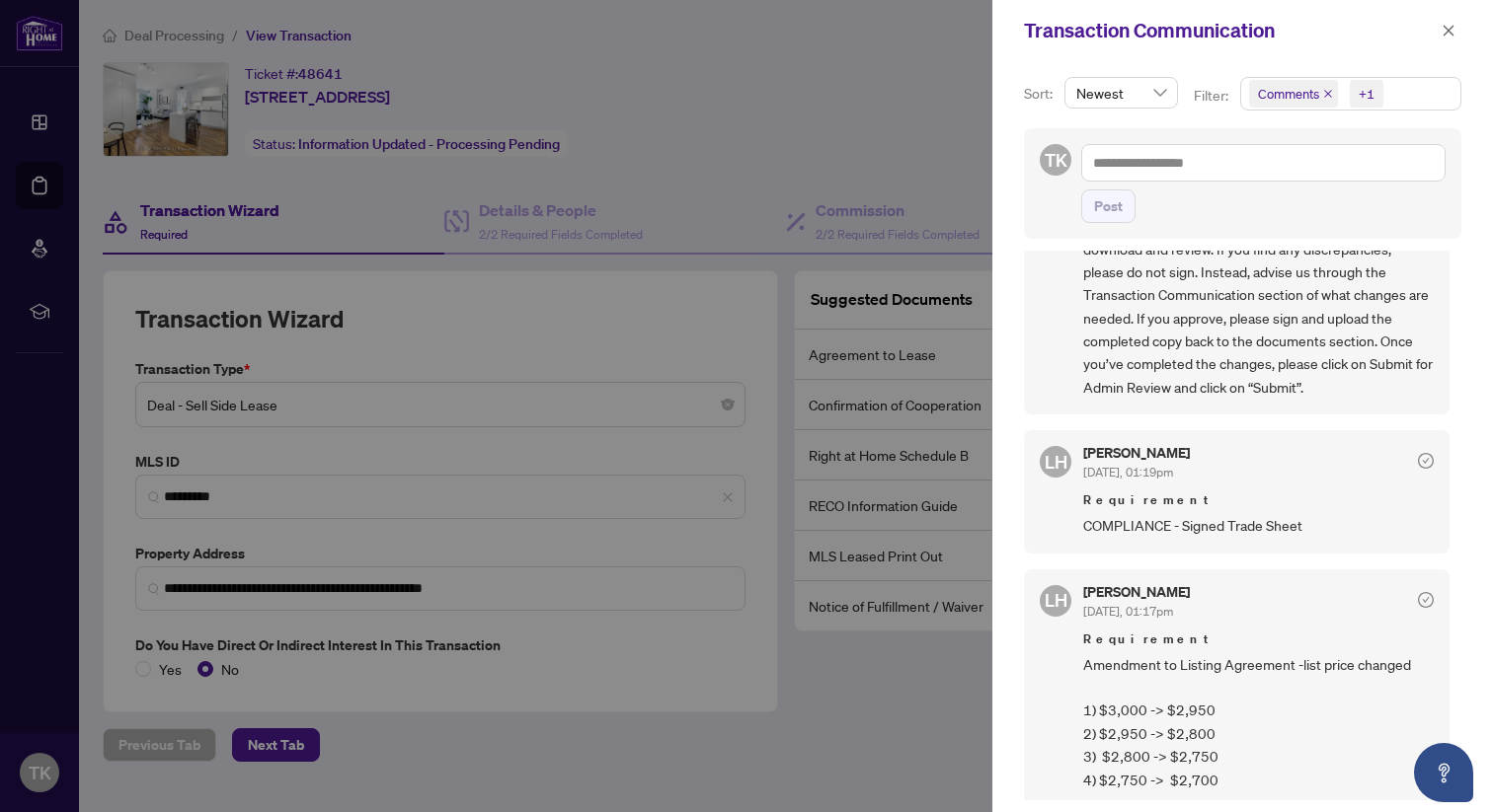
click at [866, 124] on div at bounding box center [746, 406] width 1493 height 812
click at [1443, 36] on icon "close" at bounding box center [1448, 31] width 14 height 14
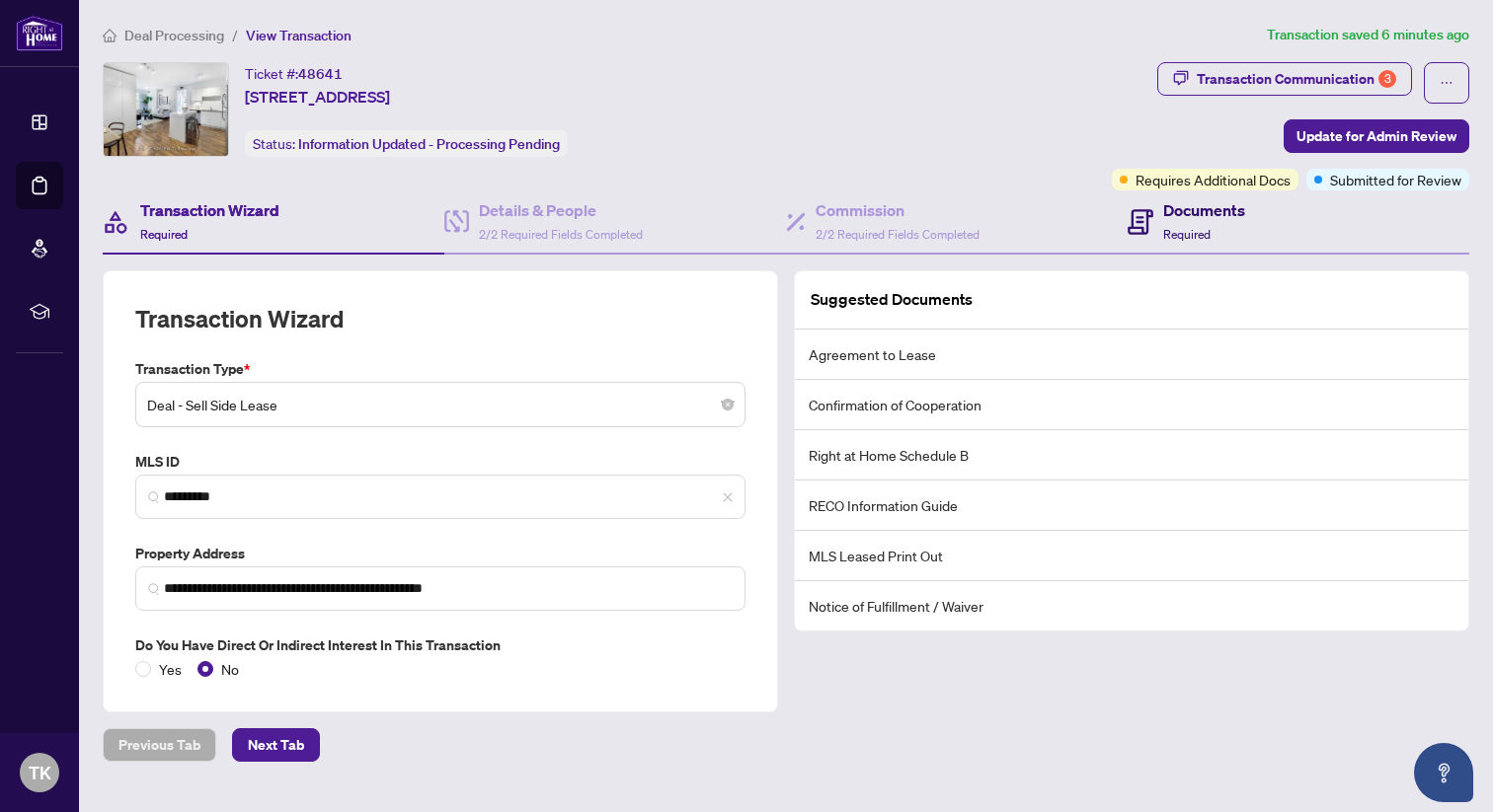
click at [1178, 232] on span "Required" at bounding box center [1186, 234] width 47 height 15
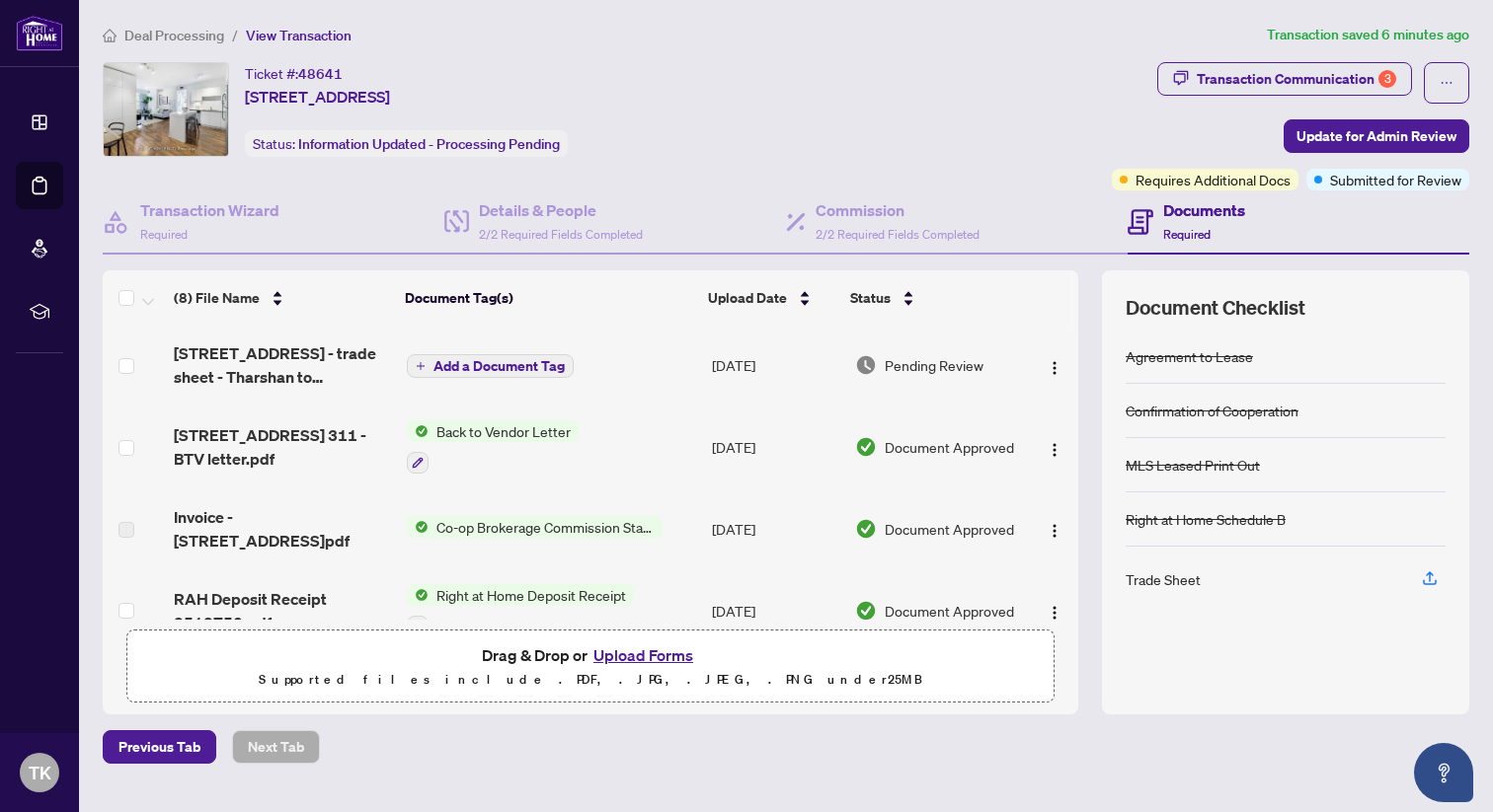
click at [640, 647] on button "Upload Forms" at bounding box center [644, 655] width 112 height 26
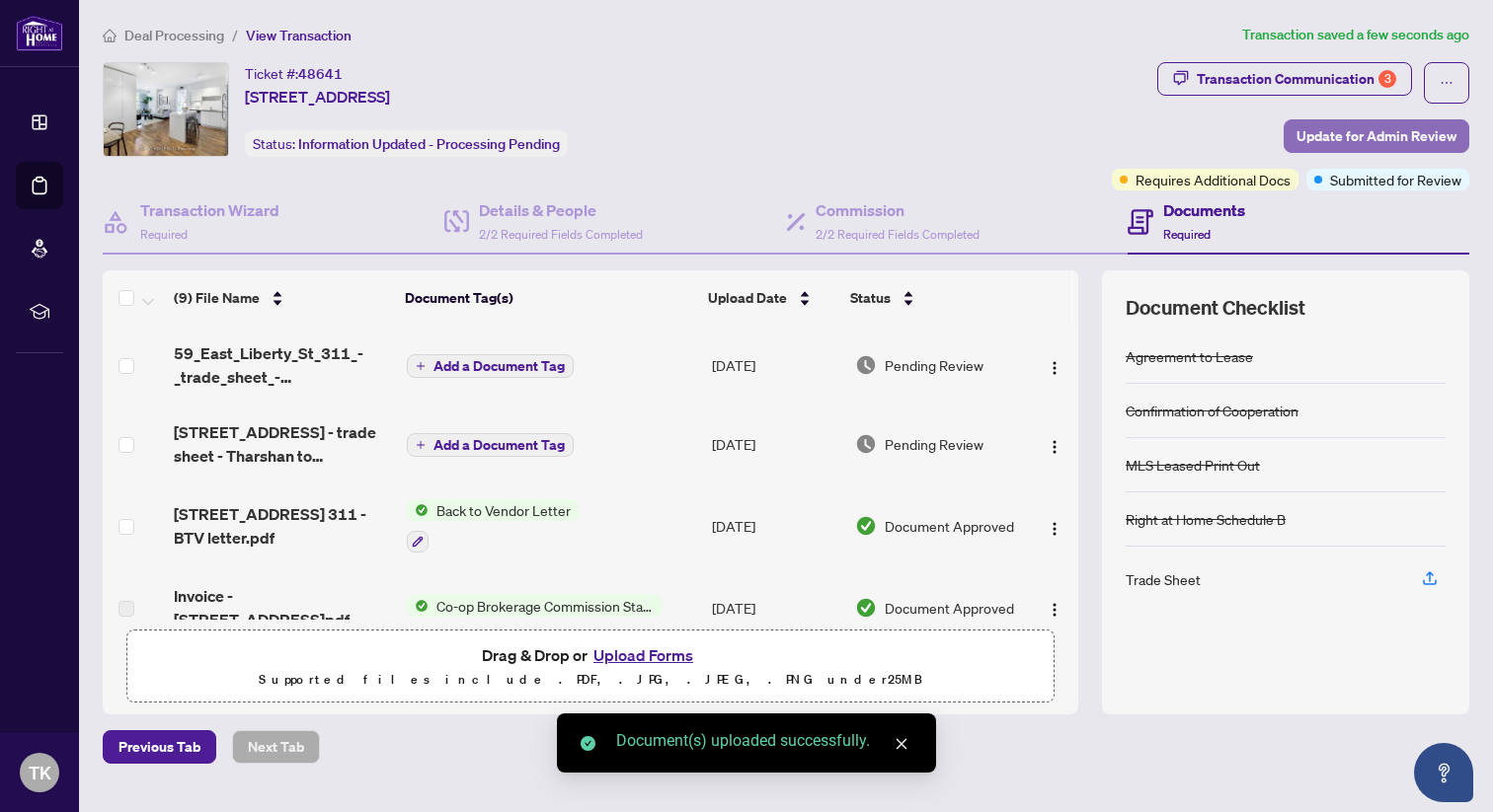
click at [1331, 134] on span "Update for Admin Review" at bounding box center [1376, 137] width 160 height 32
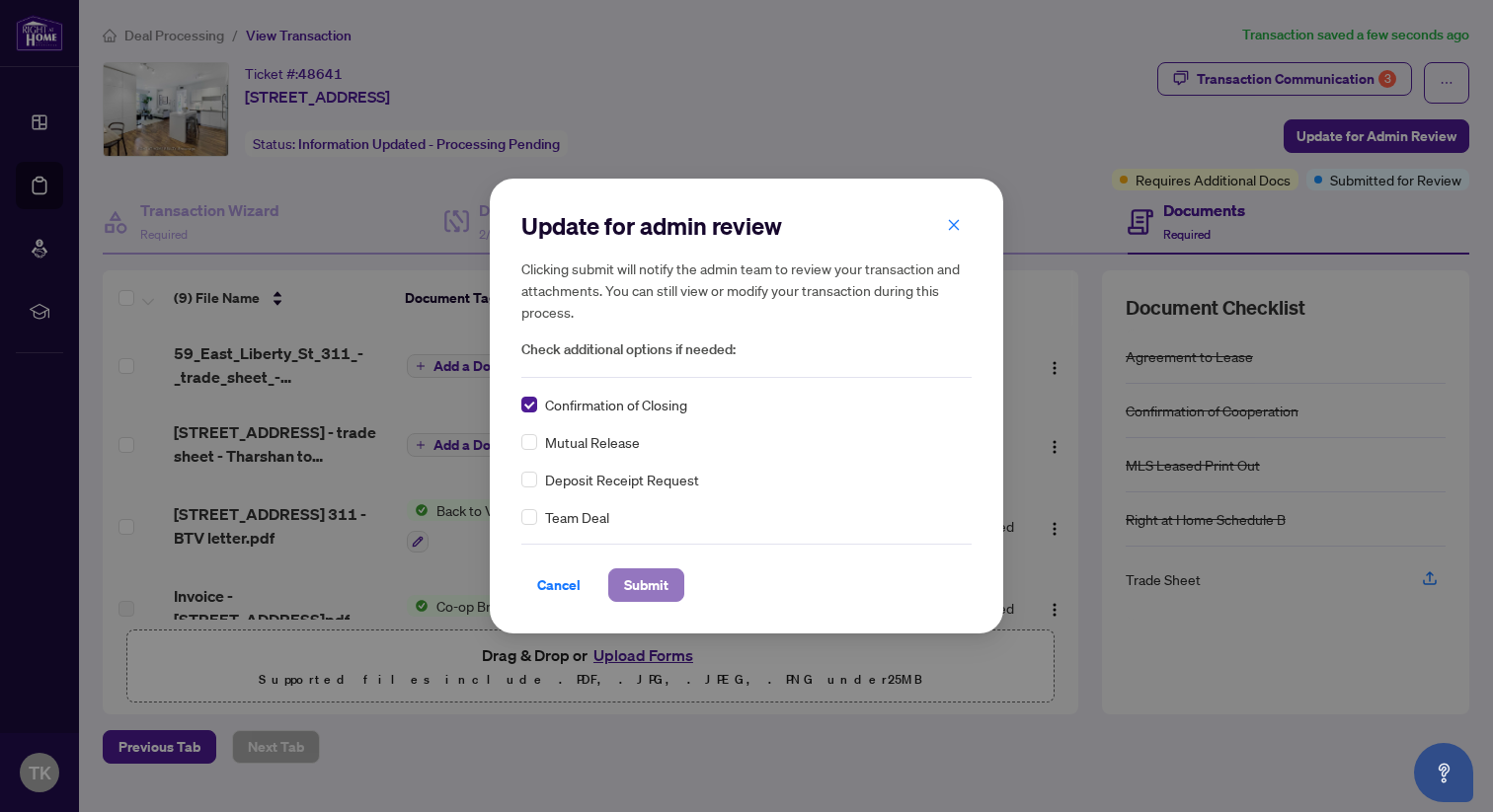
click at [656, 586] on span "Submit" at bounding box center [646, 585] width 44 height 32
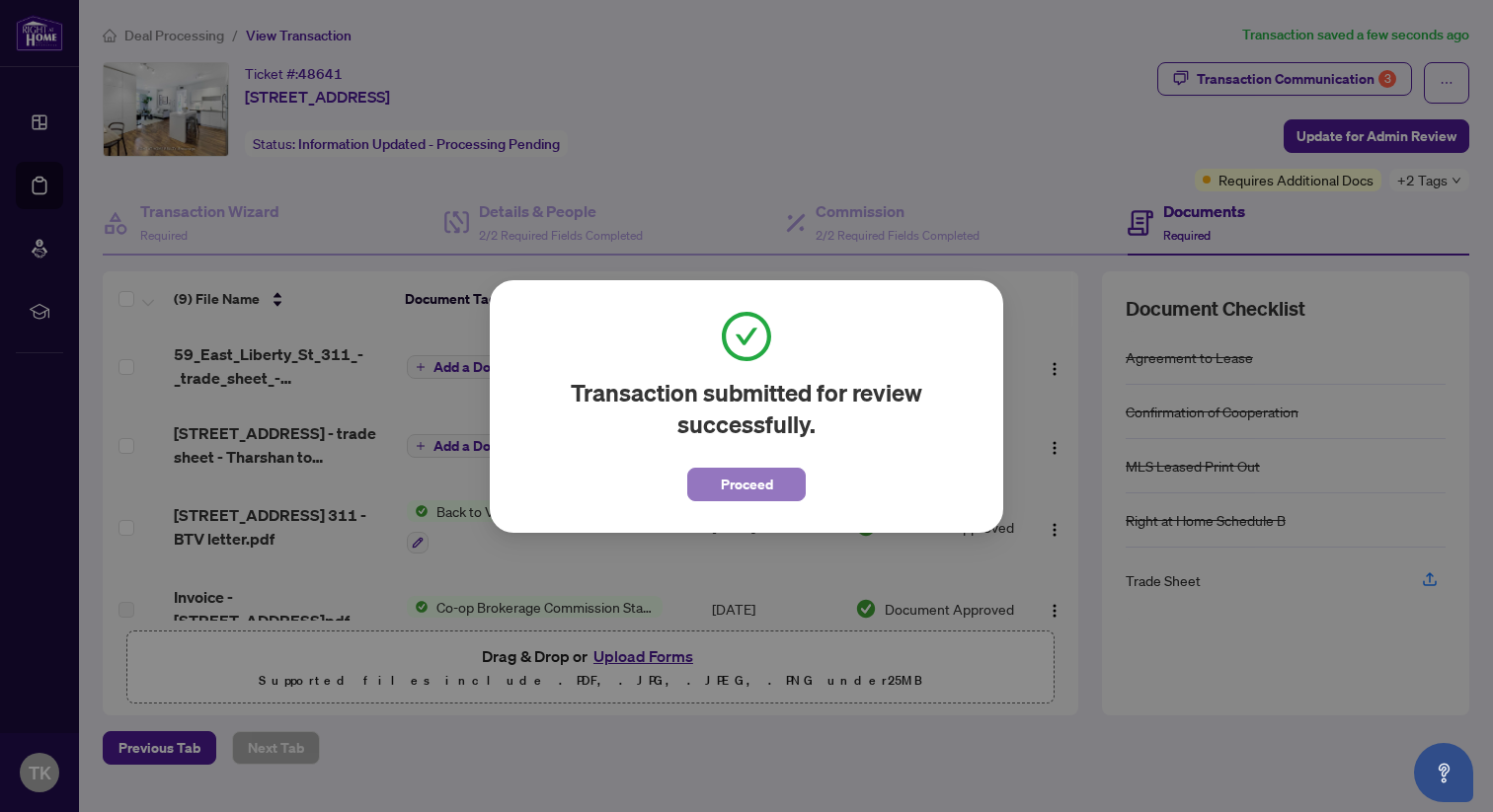
click at [727, 494] on span "Proceed" at bounding box center [746, 484] width 52 height 32
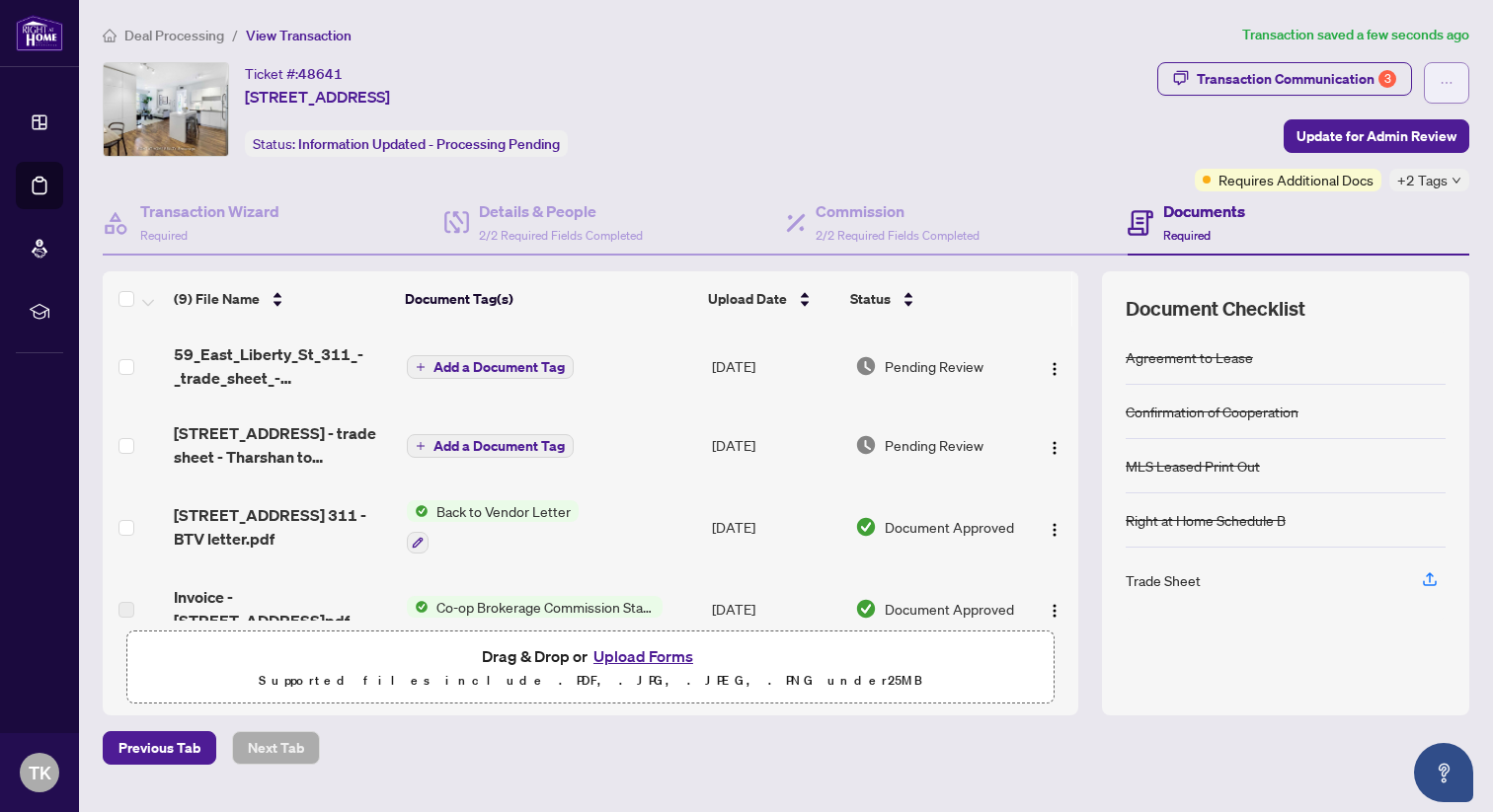
click at [1459, 83] on button "button" at bounding box center [1445, 82] width 45 height 41
click at [1305, 69] on div "Transaction Communication 3" at bounding box center [1296, 79] width 200 height 32
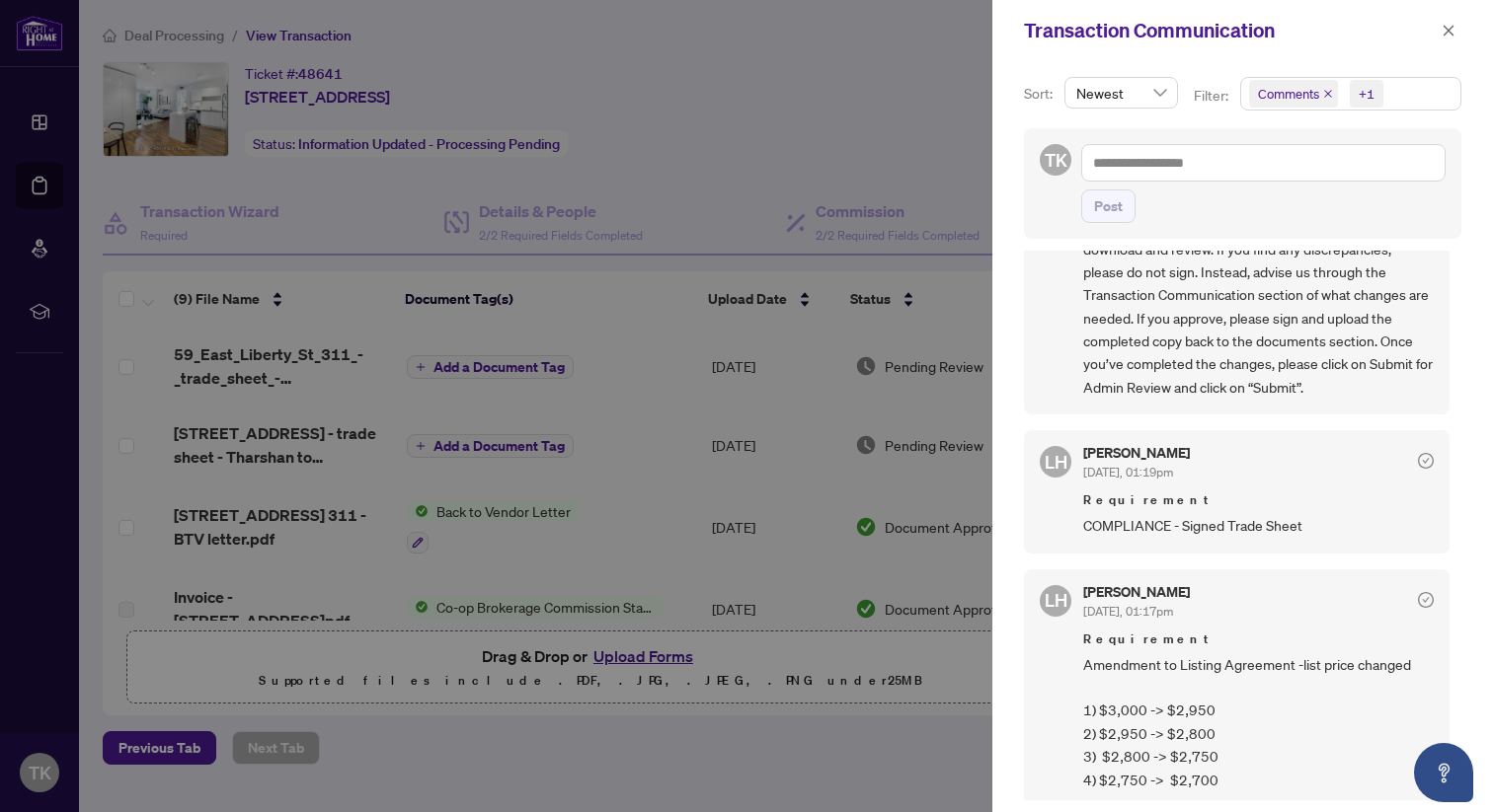
scroll to position [4, 0]
click at [793, 166] on div at bounding box center [746, 406] width 1493 height 812
click at [1447, 33] on icon "close" at bounding box center [1448, 31] width 14 height 14
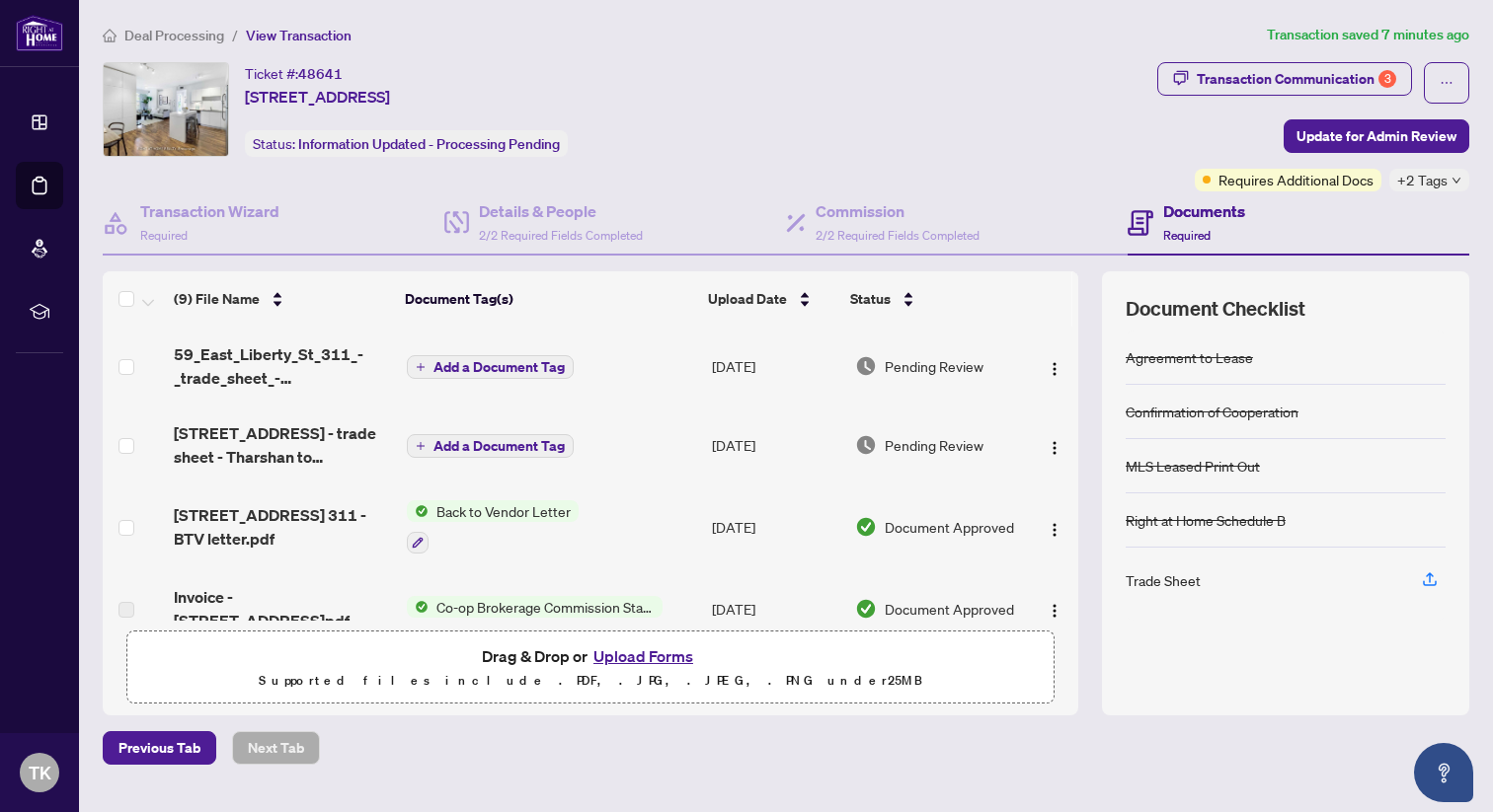
click at [189, 35] on span "Deal Processing" at bounding box center [174, 36] width 100 height 18
